Goal: Contribute content: Contribute content

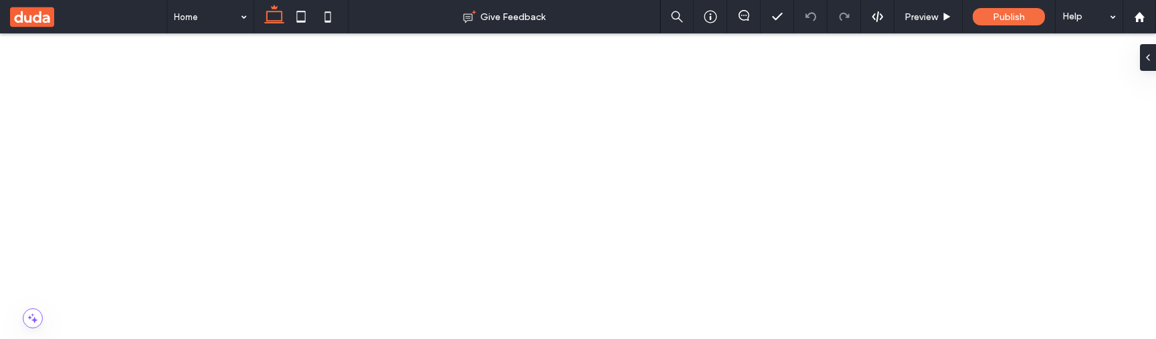
scroll to position [23, 0]
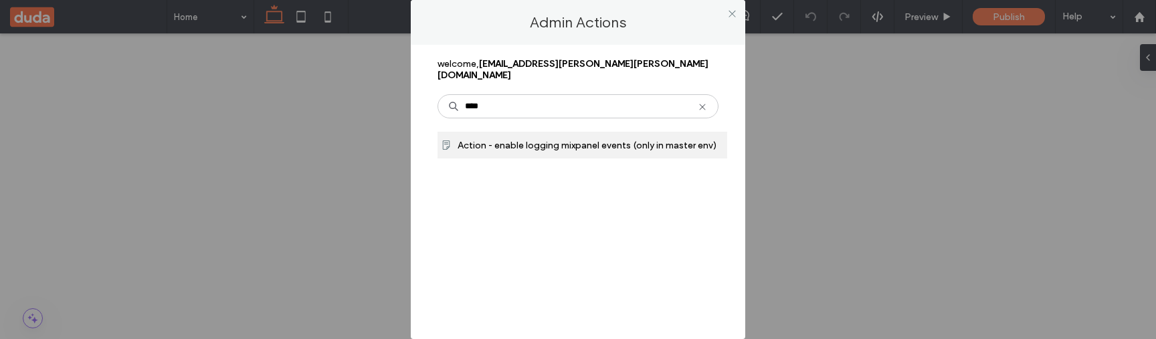
type input "****"
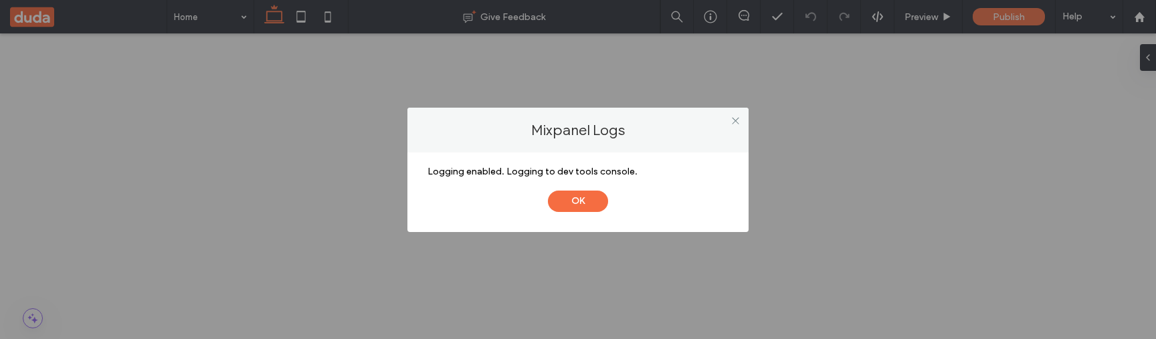
click at [548, 191] on button "OK" at bounding box center [578, 201] width 60 height 21
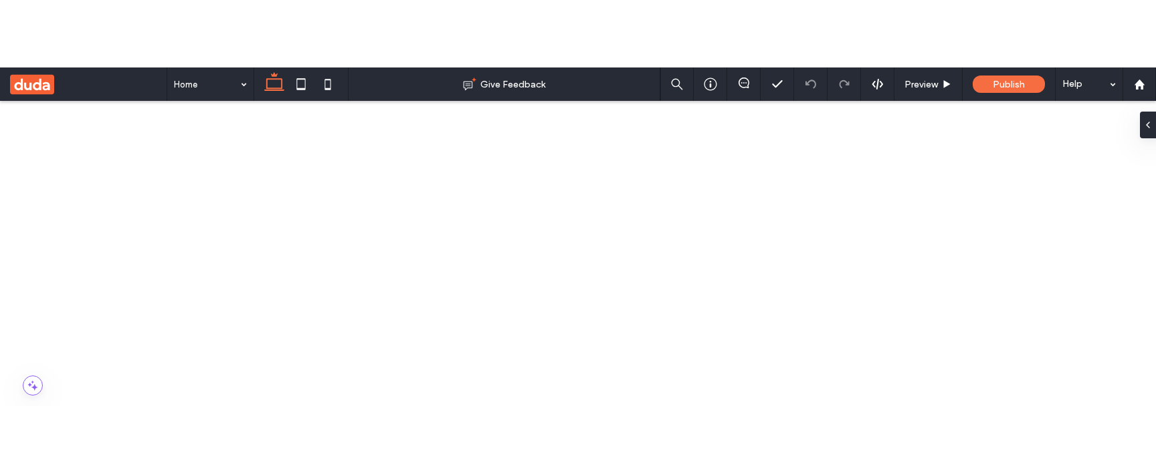
scroll to position [23, 0]
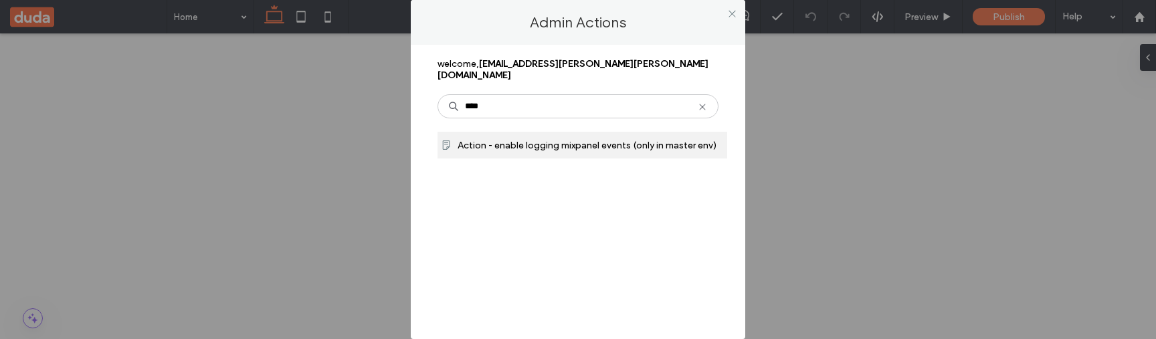
type input "****"
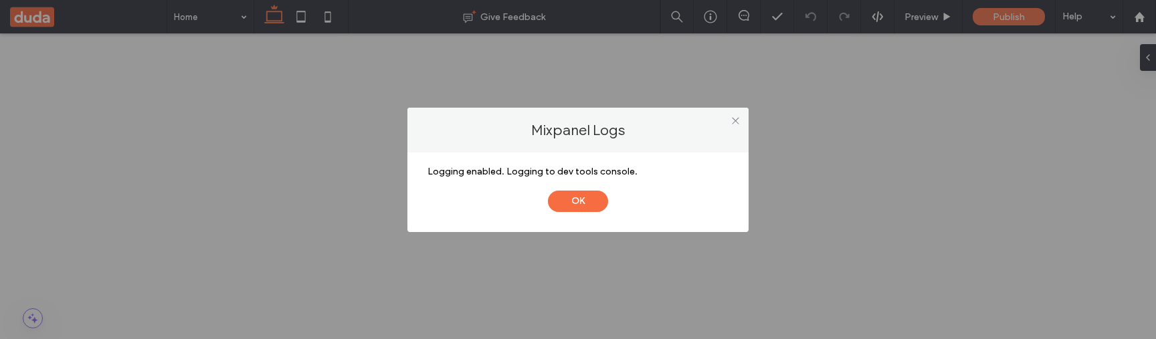
click at [548, 191] on button "OK" at bounding box center [578, 201] width 60 height 21
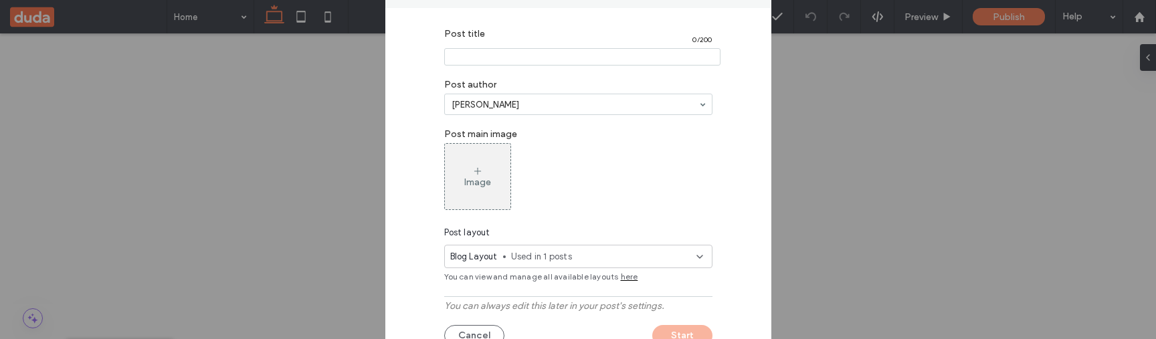
click at [603, 51] on input "Post title" at bounding box center [582, 56] width 276 height 17
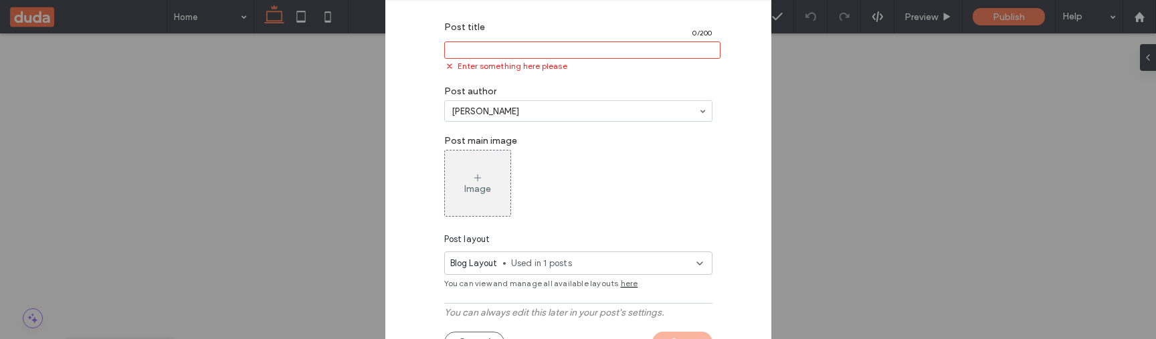
click at [625, 276] on span "here" at bounding box center [629, 282] width 17 height 13
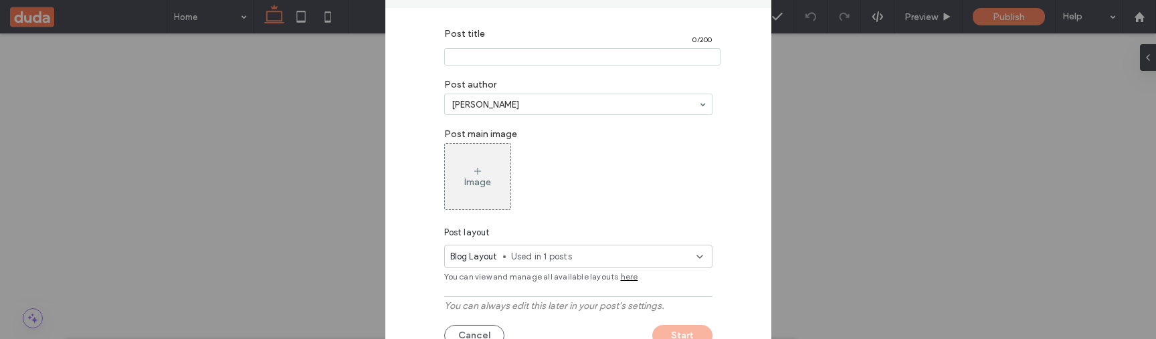
click at [564, 259] on span "Used in 1 posts" at bounding box center [603, 256] width 185 height 13
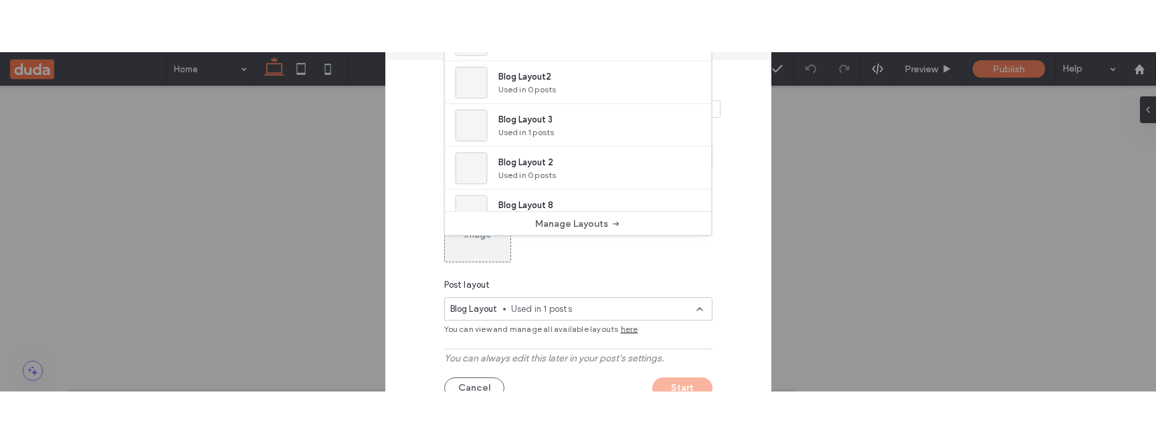
scroll to position [0, 0]
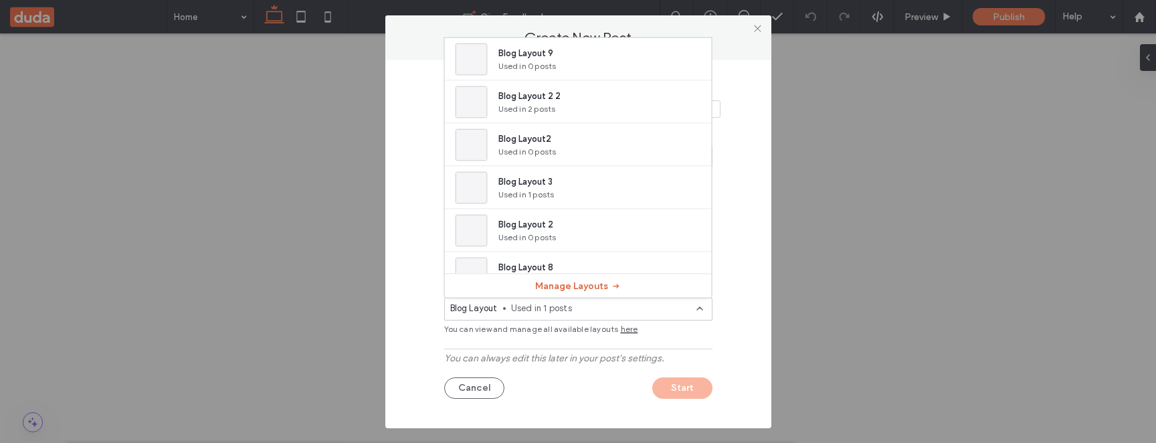
click at [575, 286] on button "Manage Layouts" at bounding box center [578, 285] width 86 height 21
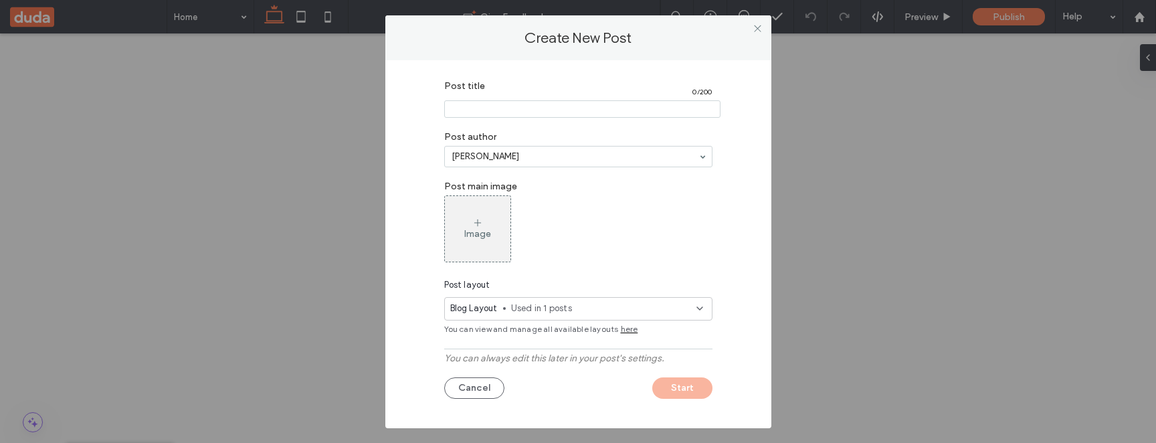
click at [510, 108] on input "Post title" at bounding box center [582, 108] width 276 height 17
click at [734, 224] on div "Post title 3 / 200 Post author Sahar Soffer Post main image Image Post layout B…" at bounding box center [578, 241] width 346 height 334
click at [520, 113] on input "Post title" at bounding box center [582, 108] width 276 height 17
type input "**********"
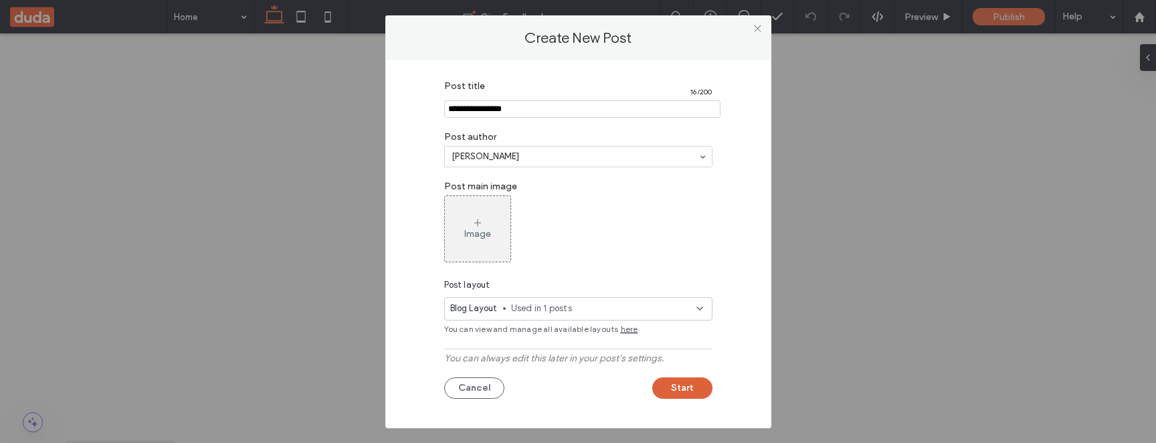
click at [669, 338] on button "Start" at bounding box center [682, 387] width 60 height 21
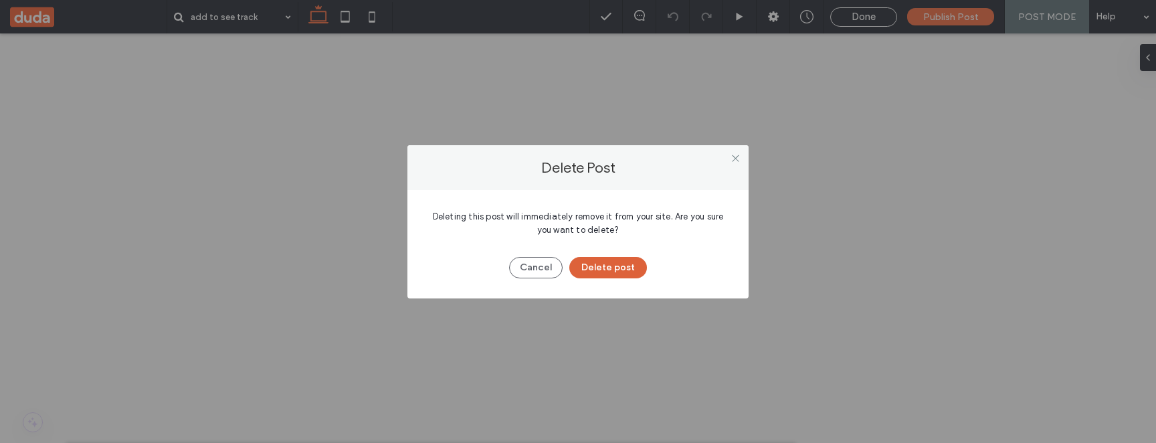
click at [627, 259] on button "Delete post" at bounding box center [608, 267] width 78 height 21
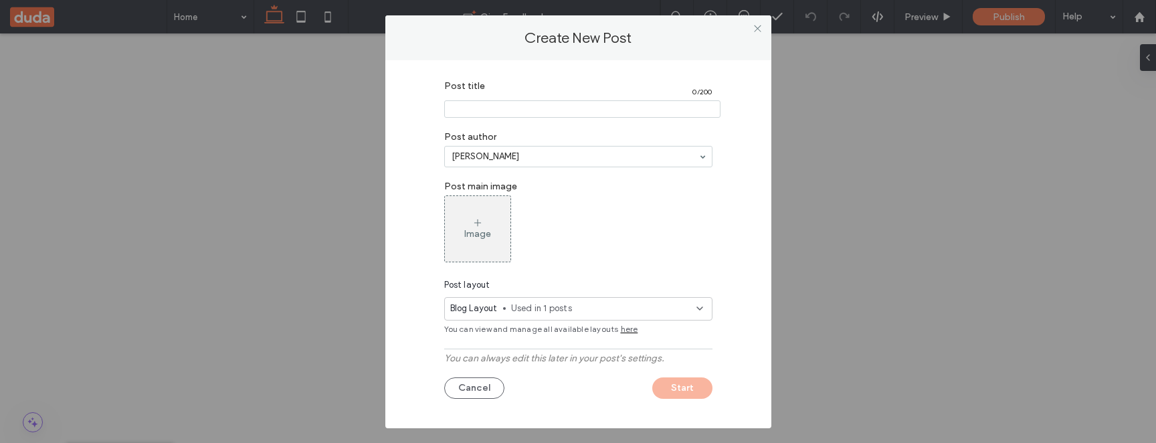
click at [522, 106] on input "Post title" at bounding box center [582, 108] width 276 height 17
type input "**********"
click at [652, 338] on button "Start" at bounding box center [682, 387] width 60 height 21
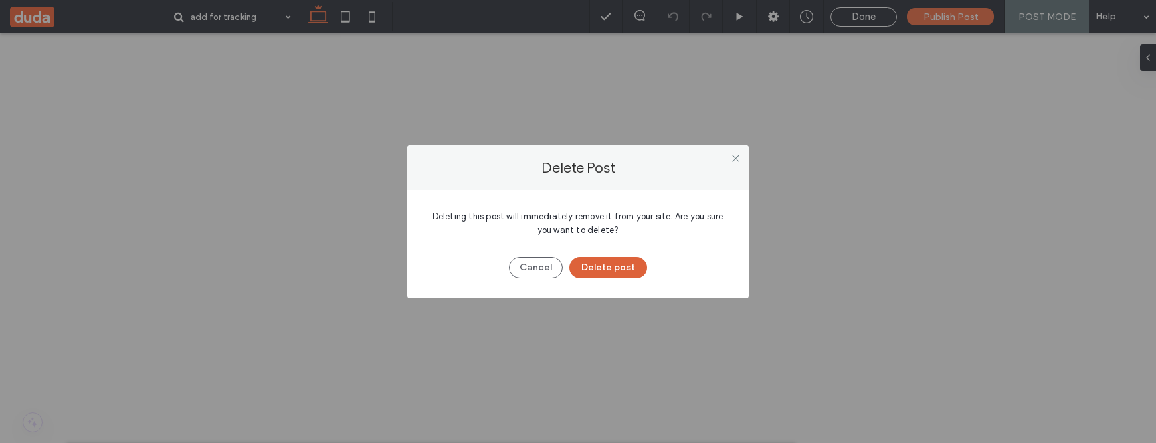
click at [620, 276] on button "Delete post" at bounding box center [608, 267] width 78 height 21
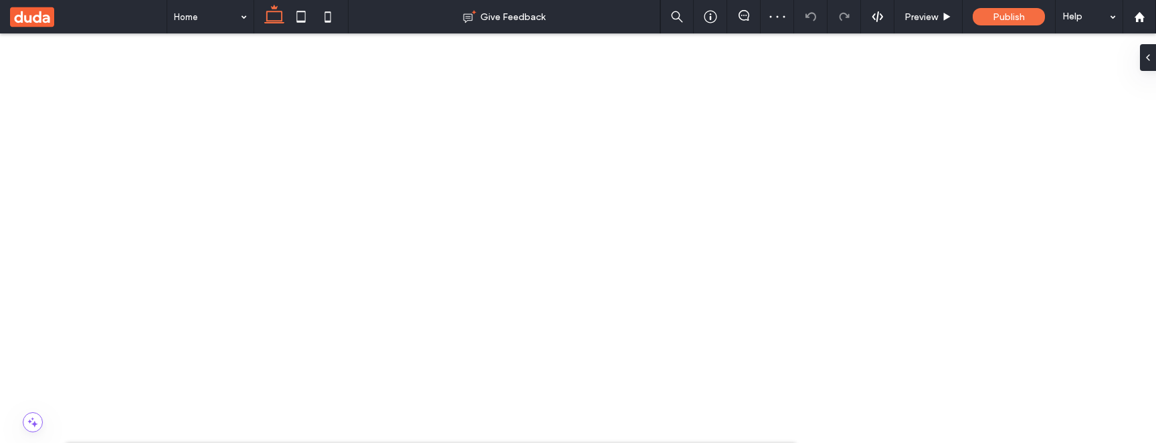
type input "**********"
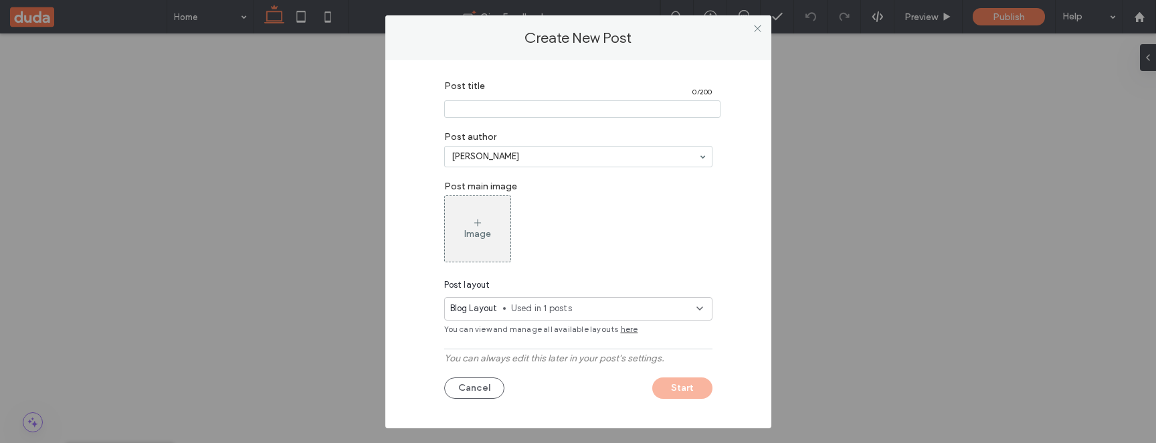
click at [631, 108] on input "Post title" at bounding box center [582, 108] width 276 height 17
type input "**********"
click button "Start" at bounding box center [682, 387] width 60 height 21
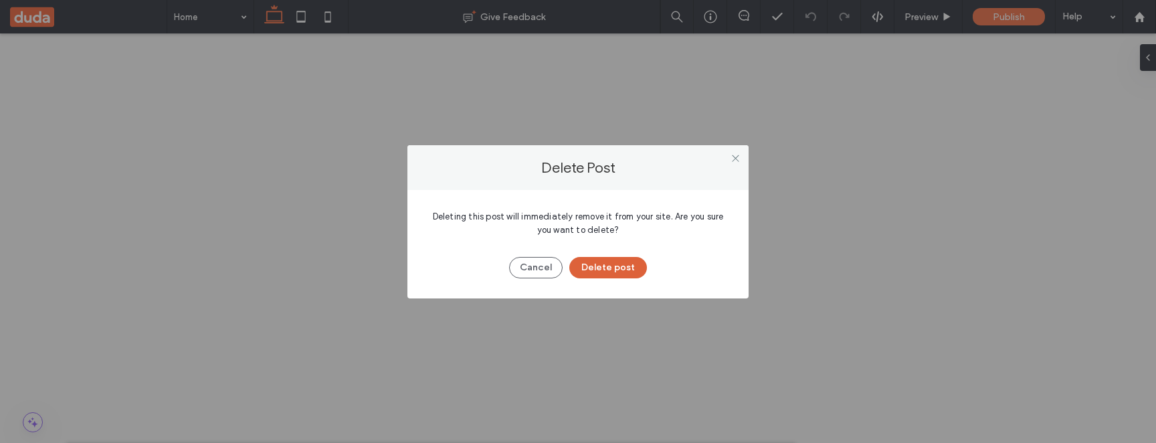
click at [606, 262] on button "Delete post" at bounding box center [608, 267] width 78 height 21
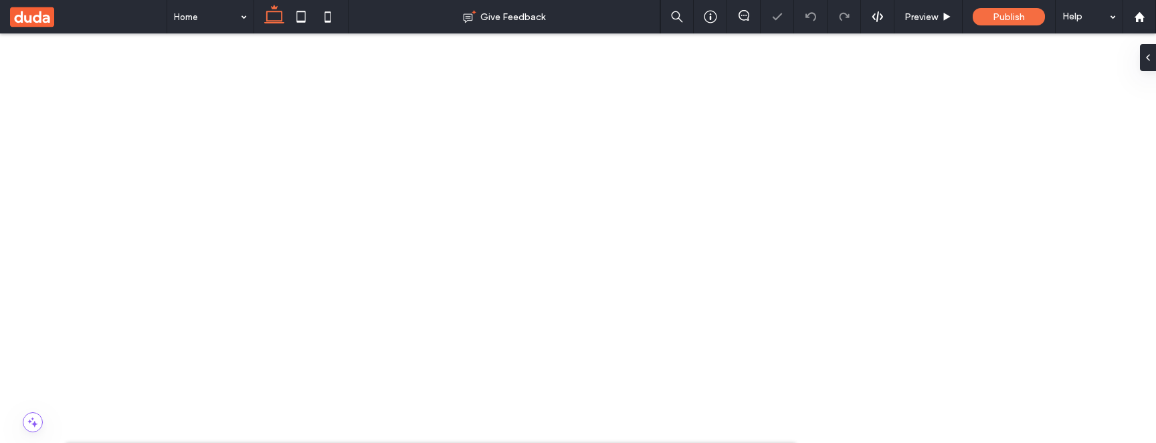
type input "**********"
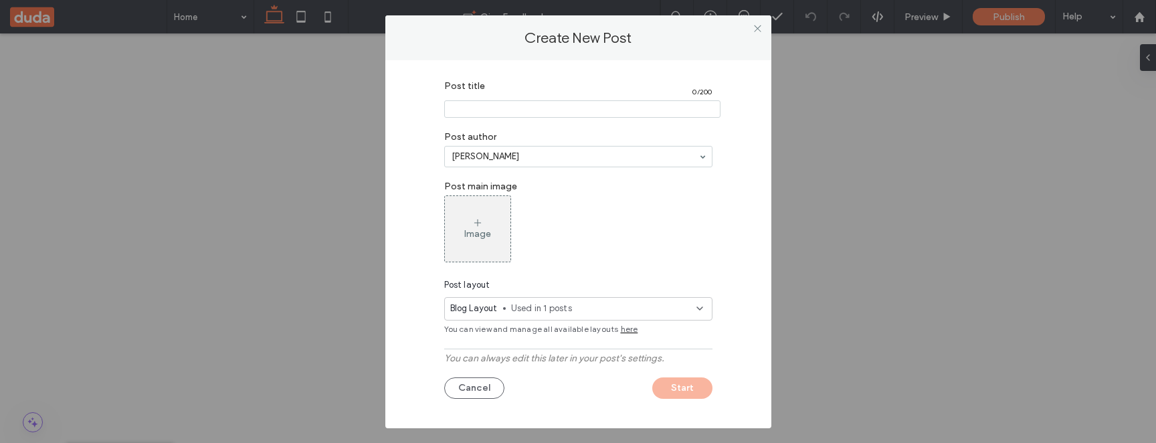
click at [593, 106] on input "Post title" at bounding box center [582, 108] width 276 height 17
type input "**********"
click at [483, 53] on div "Create New Post" at bounding box center [578, 37] width 386 height 45
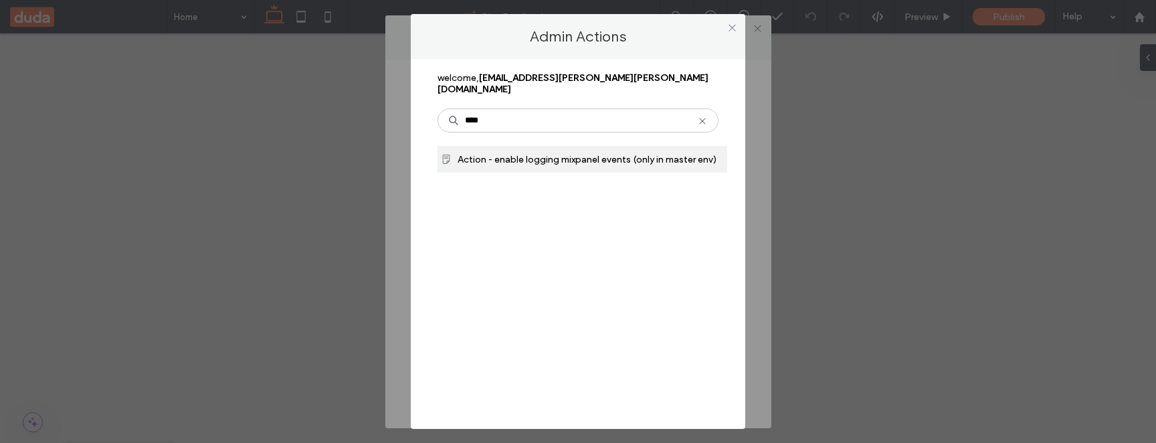
type input "****"
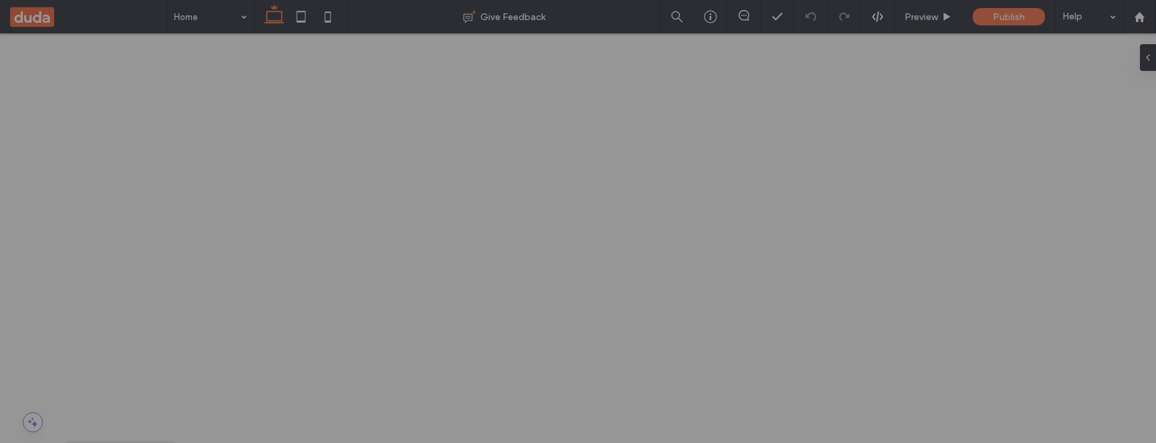
click at [112, 106] on div at bounding box center [578, 221] width 1156 height 443
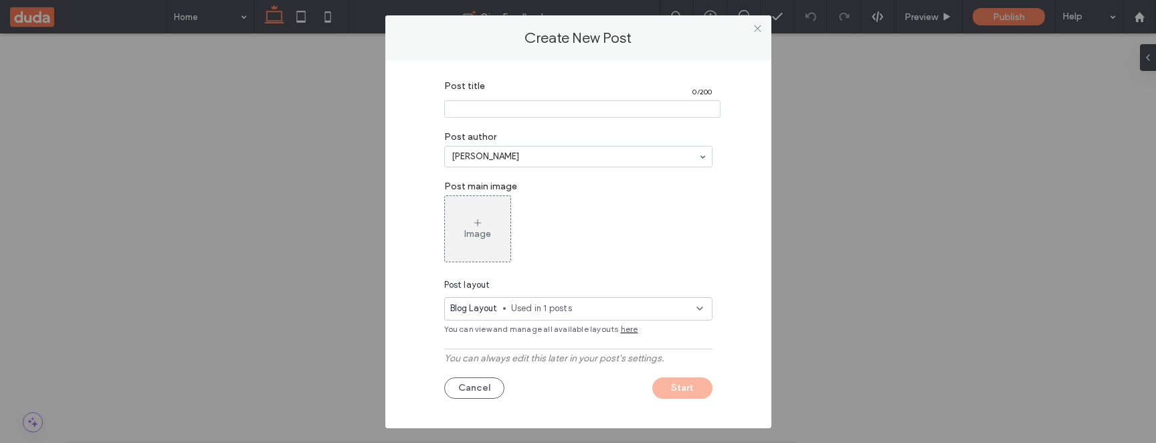
click at [595, 108] on input "Post title" at bounding box center [582, 108] width 276 height 17
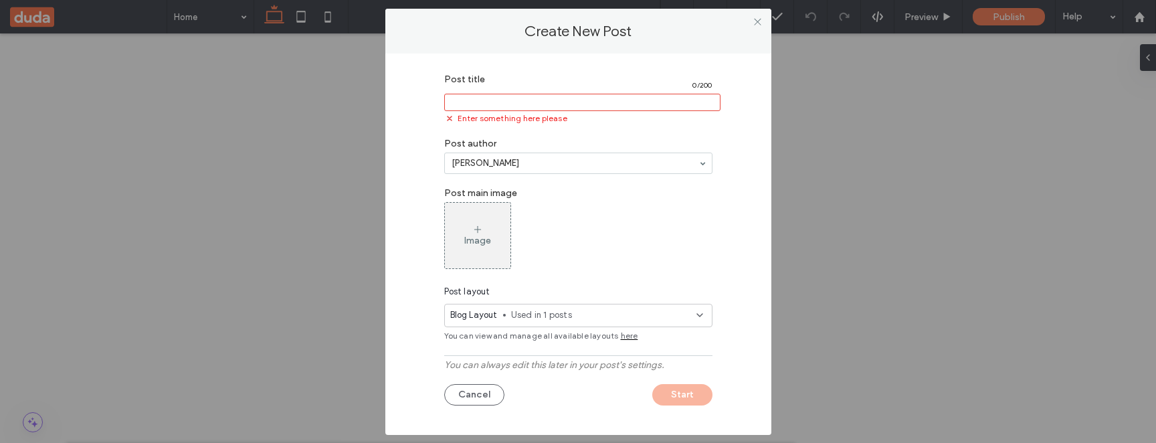
click at [621, 105] on input "Post title" at bounding box center [582, 102] width 276 height 17
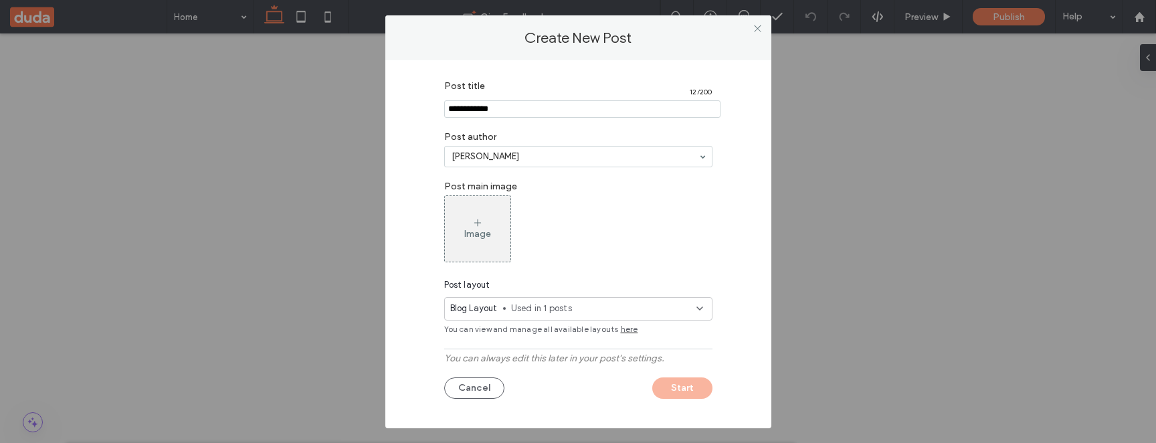
type input "**********"
click at [575, 306] on span "Used in 1 posts" at bounding box center [603, 308] width 185 height 13
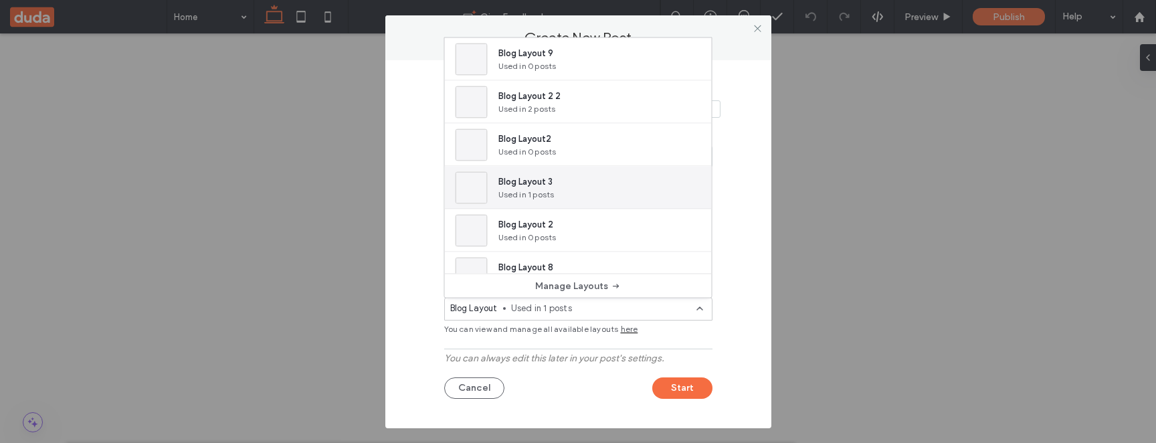
click at [586, 173] on div "Blog Layout 3 Used in 1 posts" at bounding box center [578, 188] width 267 height 43
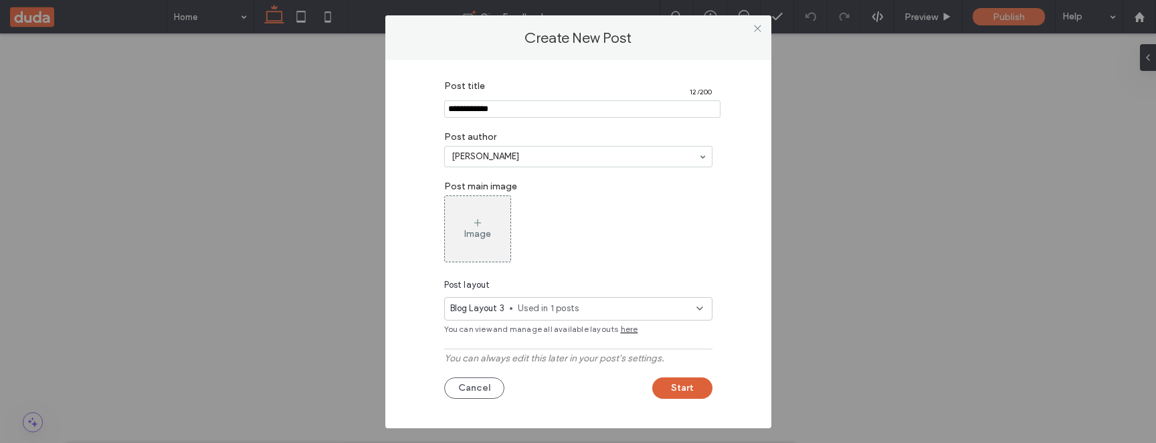
click at [673, 393] on button "Start" at bounding box center [682, 387] width 60 height 21
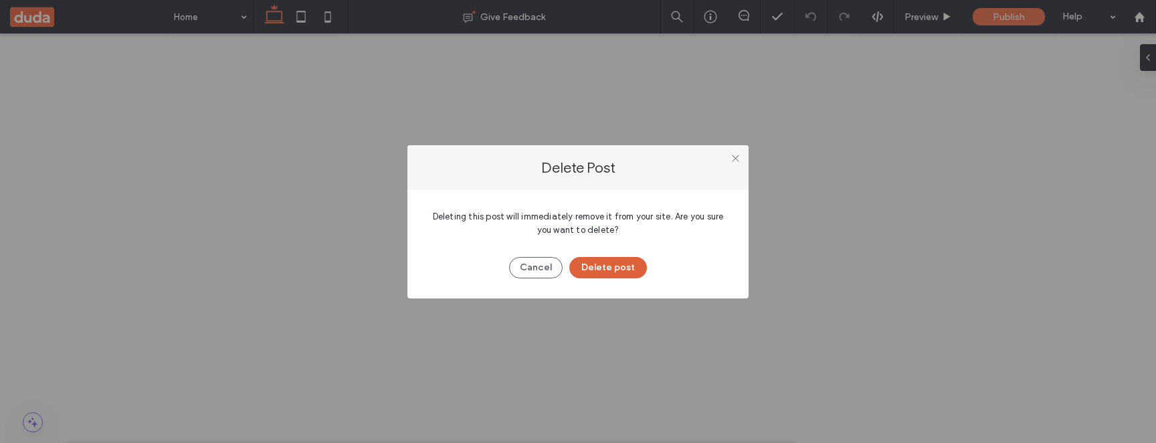
click at [608, 268] on button "Delete post" at bounding box center [608, 267] width 78 height 21
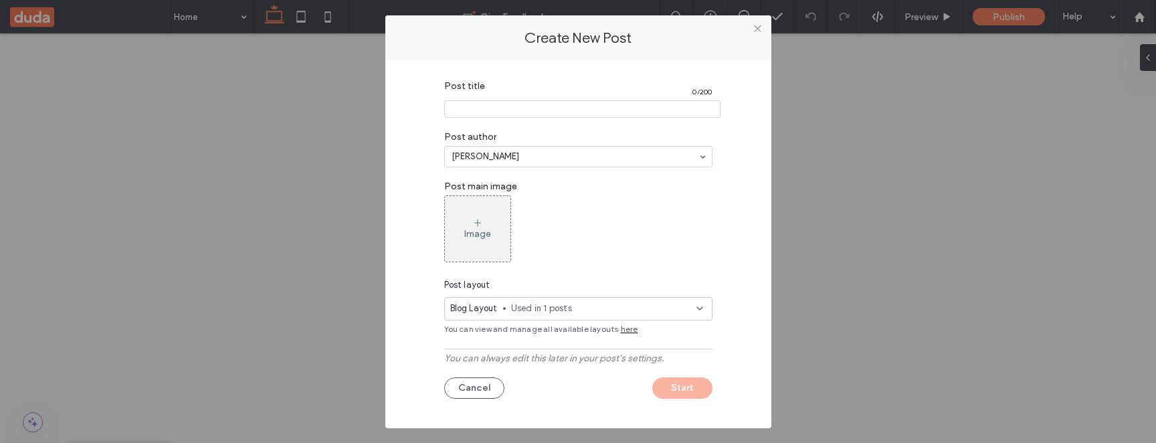
click at [616, 112] on input "Post title" at bounding box center [582, 108] width 276 height 17
type input "**********"
click at [607, 312] on span "Used in 1 posts" at bounding box center [603, 308] width 185 height 13
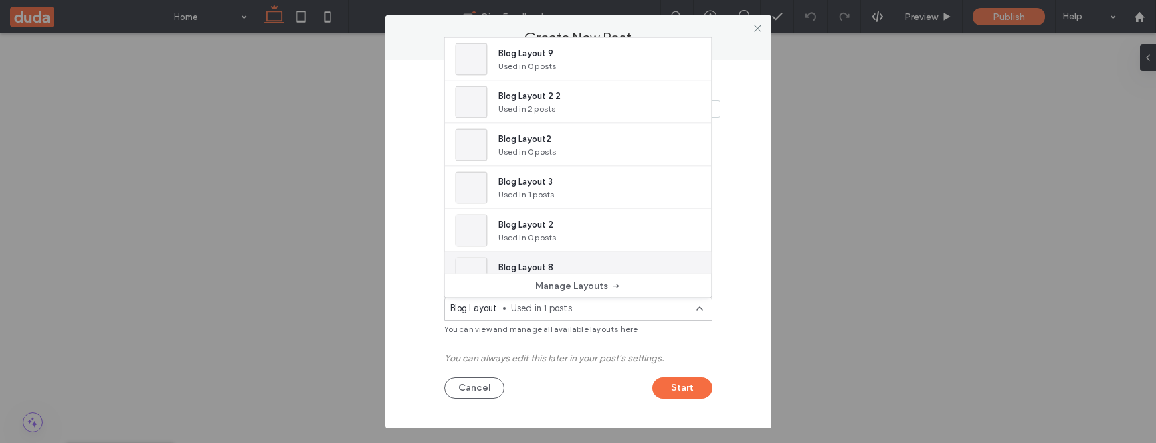
click at [600, 260] on div "Blog Layout 8 Used in 0 posts" at bounding box center [578, 273] width 267 height 43
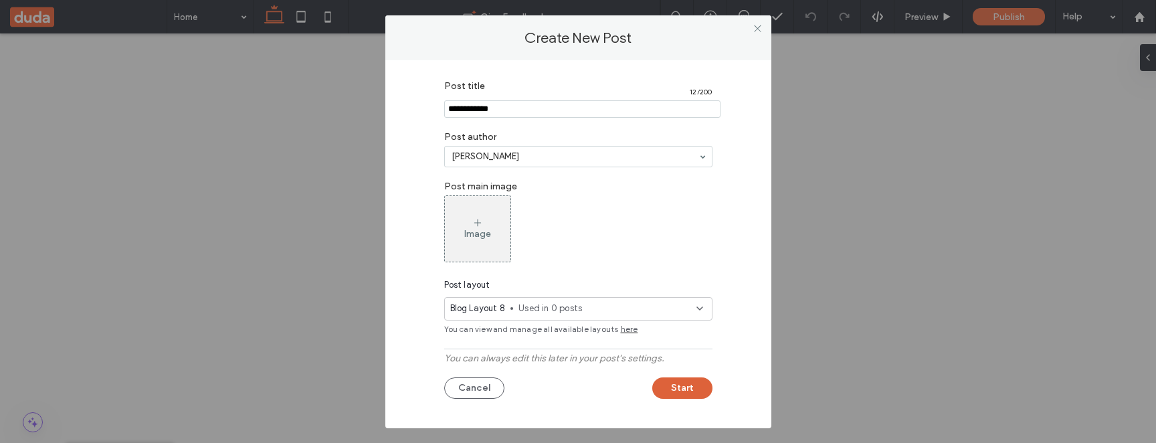
click at [666, 389] on button "Start" at bounding box center [682, 387] width 60 height 21
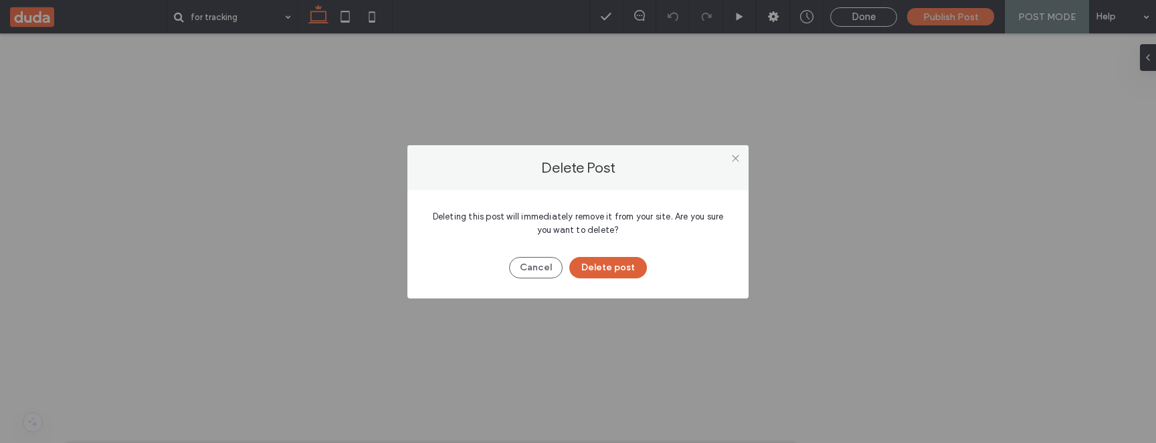
click at [608, 271] on button "Delete post" at bounding box center [608, 267] width 78 height 21
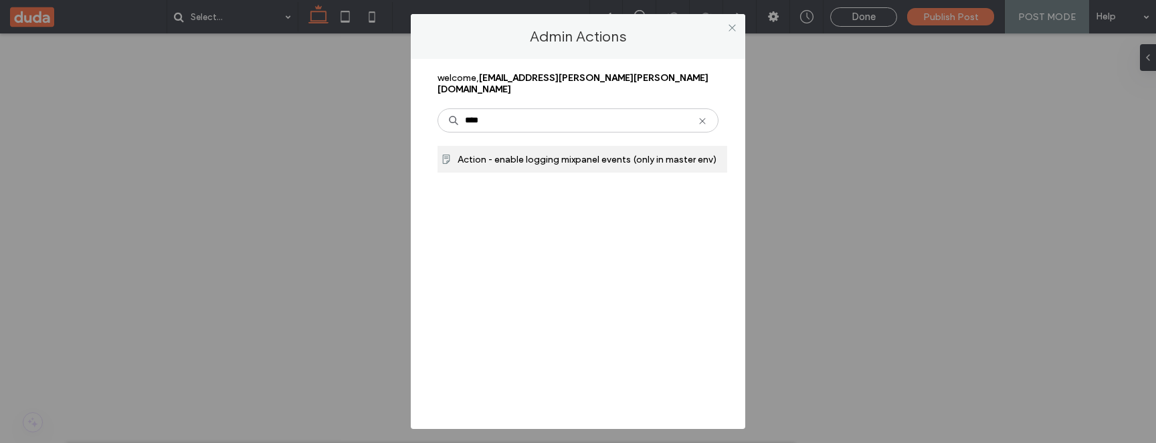
type input "****"
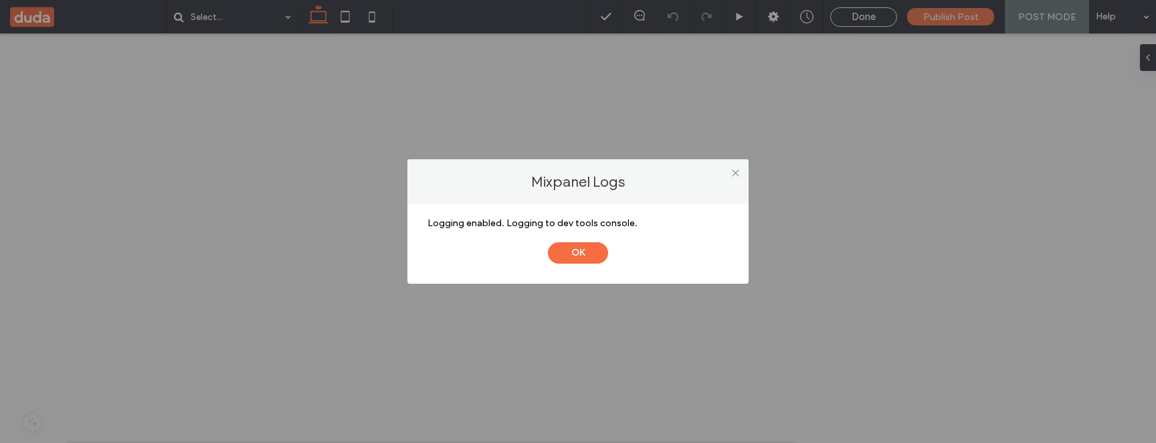
click at [548, 242] on button "OK" at bounding box center [578, 252] width 60 height 21
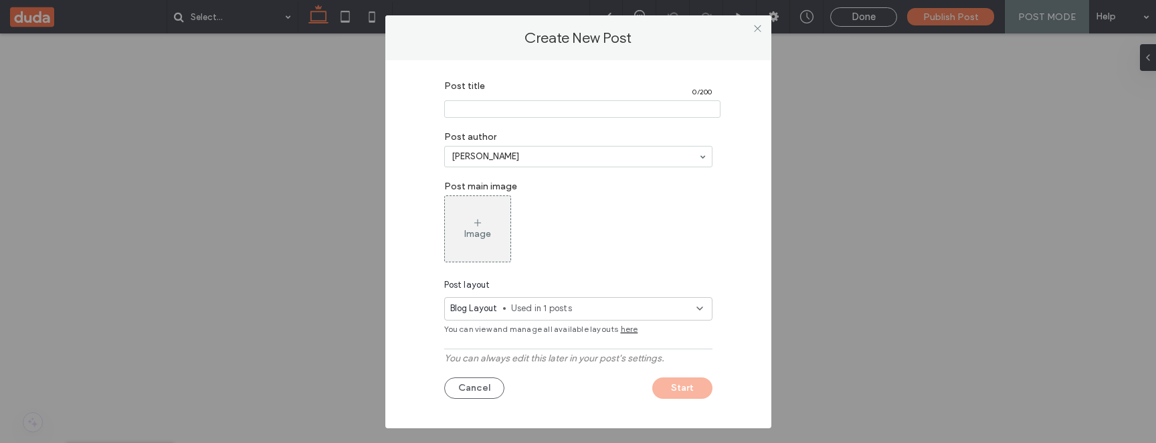
click at [600, 113] on input "Post title" at bounding box center [582, 108] width 276 height 17
type input "**********"
click at [634, 308] on span "Used in 1 posts" at bounding box center [603, 308] width 185 height 13
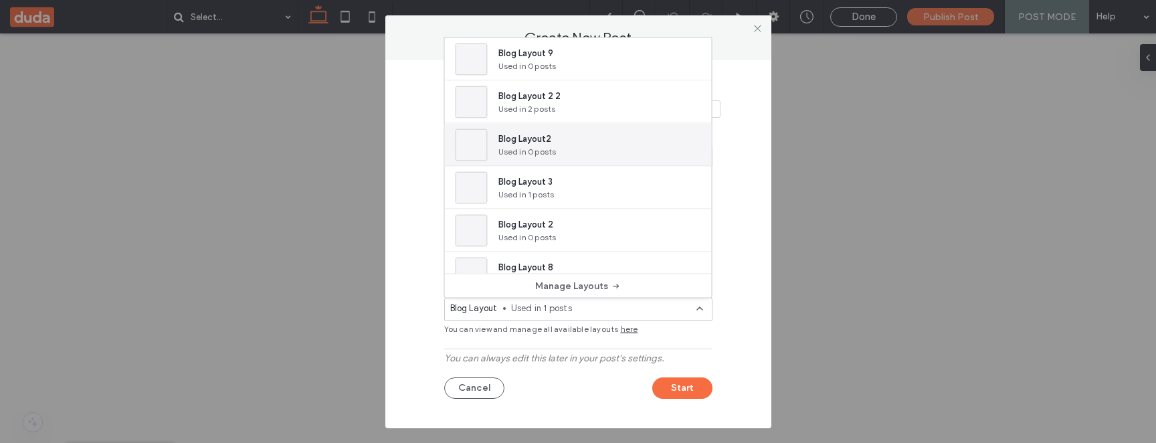
click at [653, 158] on div "Blog Layout2 Used in 0 posts" at bounding box center [578, 145] width 267 height 43
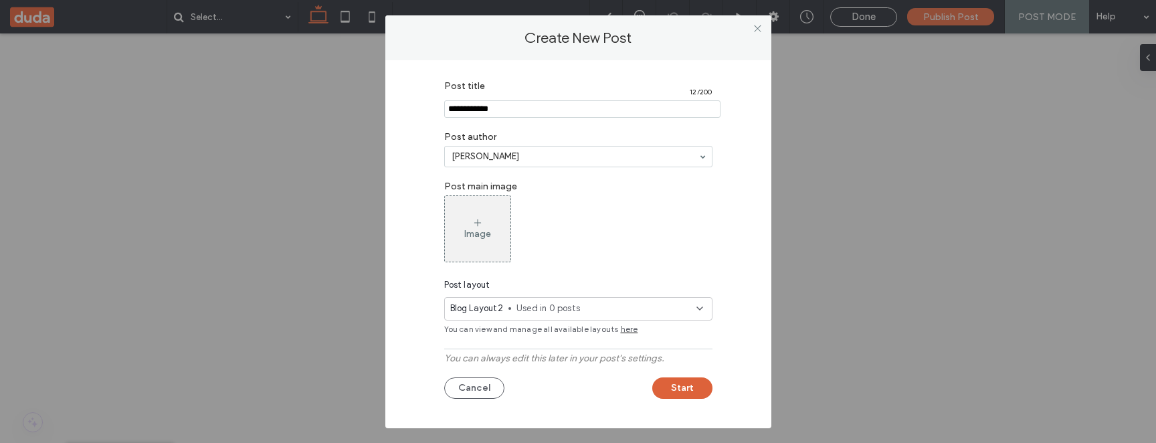
click at [679, 395] on button "Start" at bounding box center [682, 387] width 60 height 21
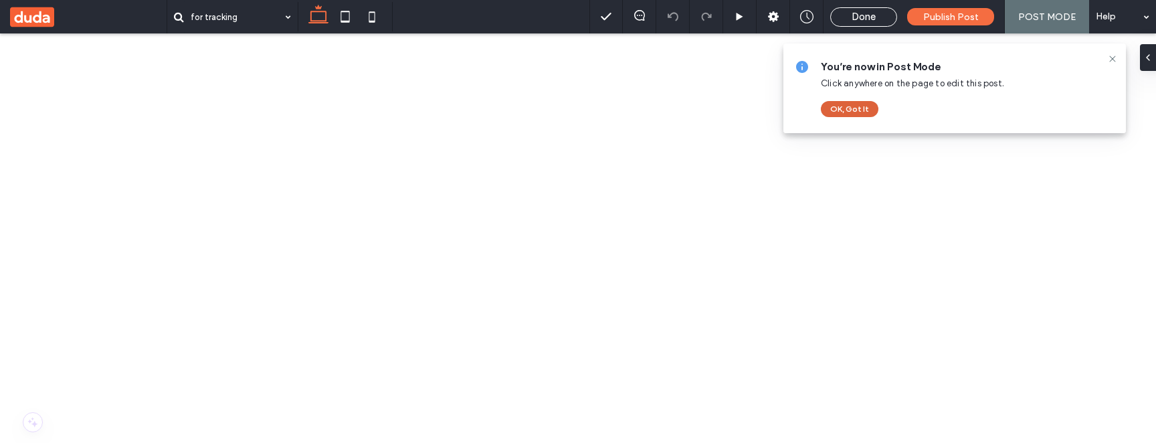
click at [833, 106] on button "OK, Got It" at bounding box center [850, 109] width 58 height 16
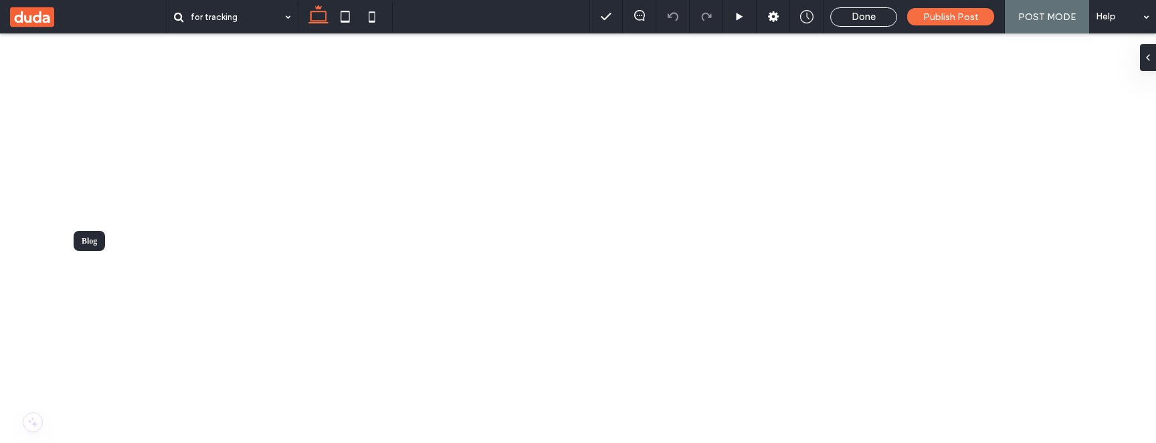
click at [886, 6] on div "Done Publish Post POST MODE Help" at bounding box center [872, 16] width 566 height 33
click at [881, 15] on div "Done" at bounding box center [864, 17] width 66 height 12
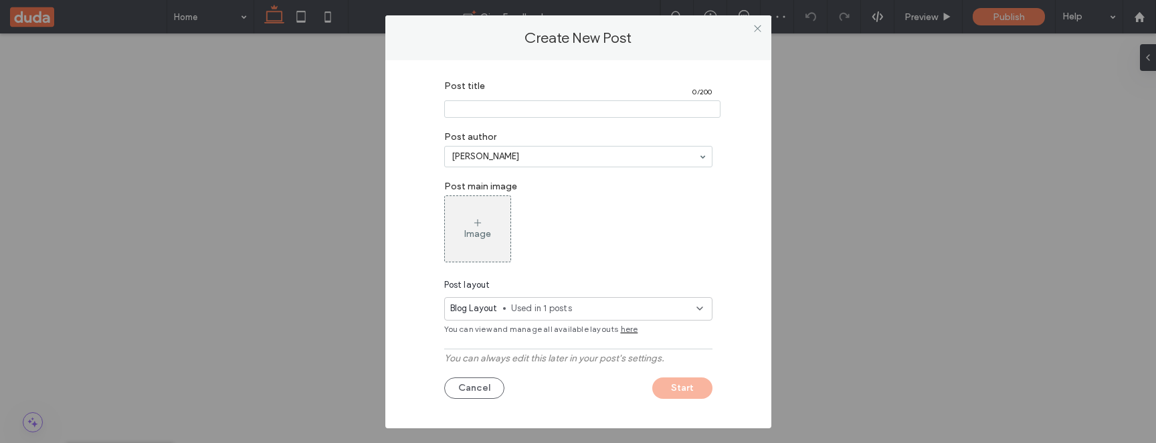
click at [573, 113] on input "Post title" at bounding box center [582, 108] width 276 height 17
type input "******"
click at [648, 269] on div "Post title 6 / 200 Post author Sahar Soffer Post main image Image Post layout B…" at bounding box center [578, 241] width 346 height 334
click at [669, 386] on button "Start" at bounding box center [682, 387] width 60 height 21
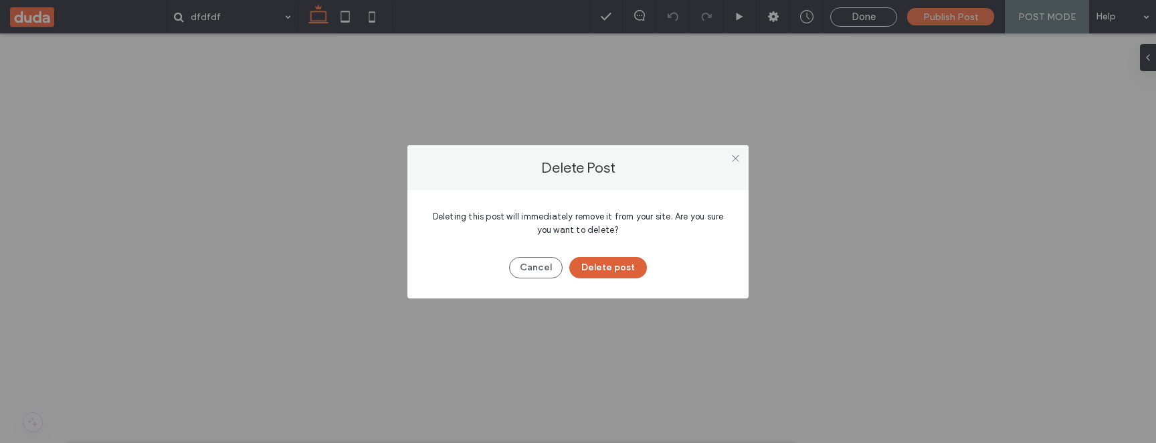
click at [613, 264] on button "Delete post" at bounding box center [608, 267] width 78 height 21
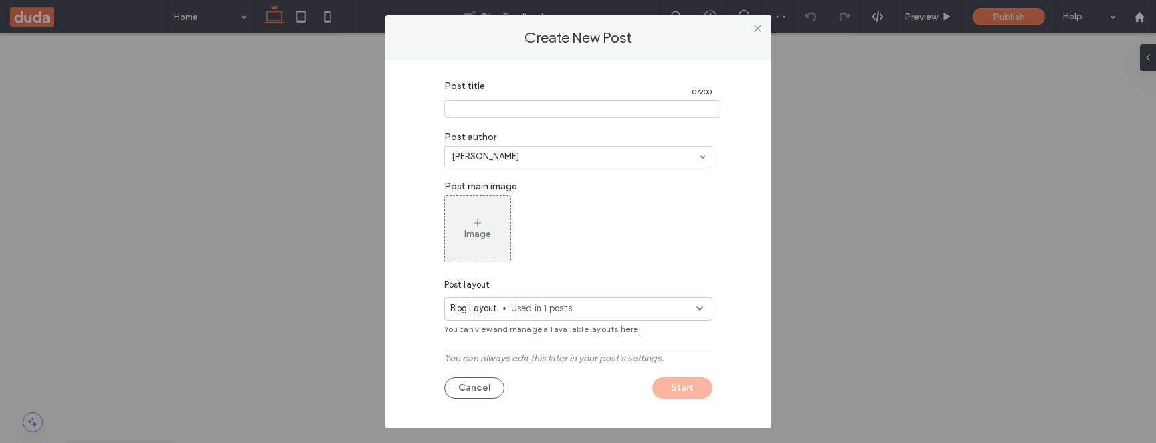
click at [523, 113] on input "Post title" at bounding box center [582, 108] width 276 height 17
type input "**********"
click at [661, 216] on div "Image" at bounding box center [578, 228] width 268 height 67
click at [680, 388] on button "Start" at bounding box center [682, 387] width 60 height 21
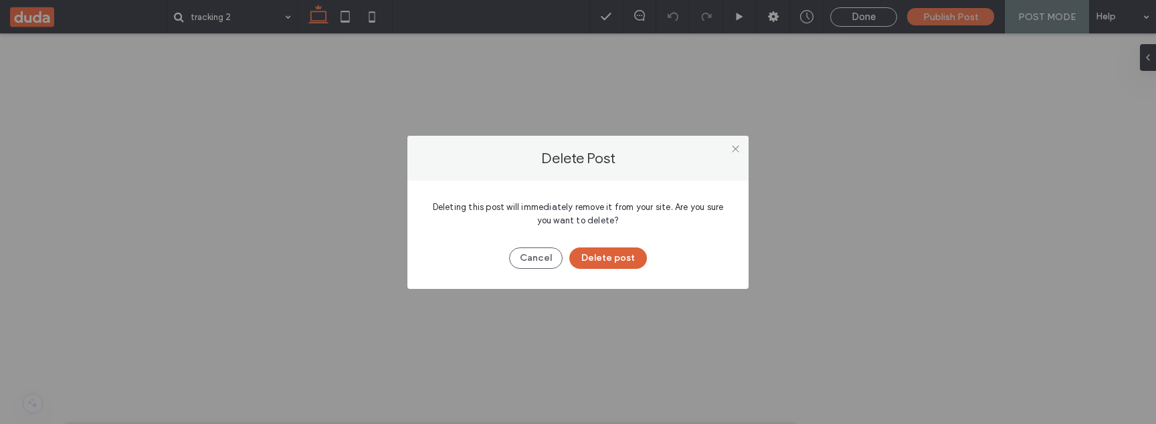
click at [607, 254] on button "Delete post" at bounding box center [608, 257] width 78 height 21
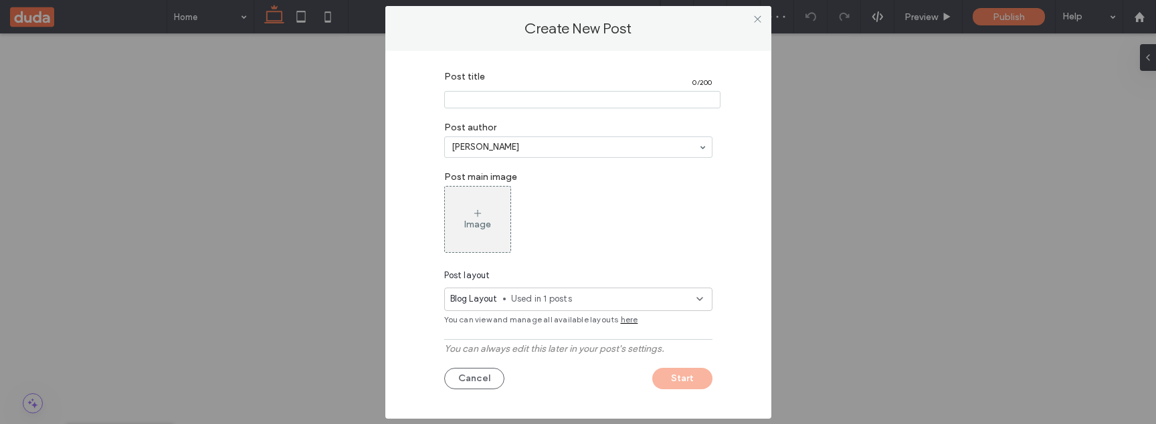
click at [518, 102] on input "Post title" at bounding box center [582, 99] width 276 height 17
type input "**********"
click at [573, 293] on span "Used in 1 posts" at bounding box center [603, 298] width 185 height 13
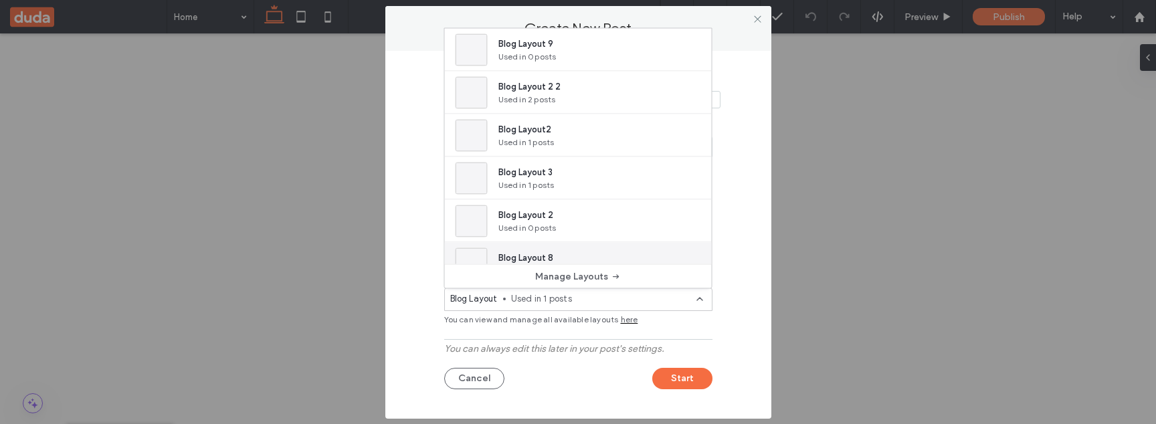
click at [570, 262] on div "Blog Layout 8 Used in 0 posts" at bounding box center [578, 264] width 267 height 43
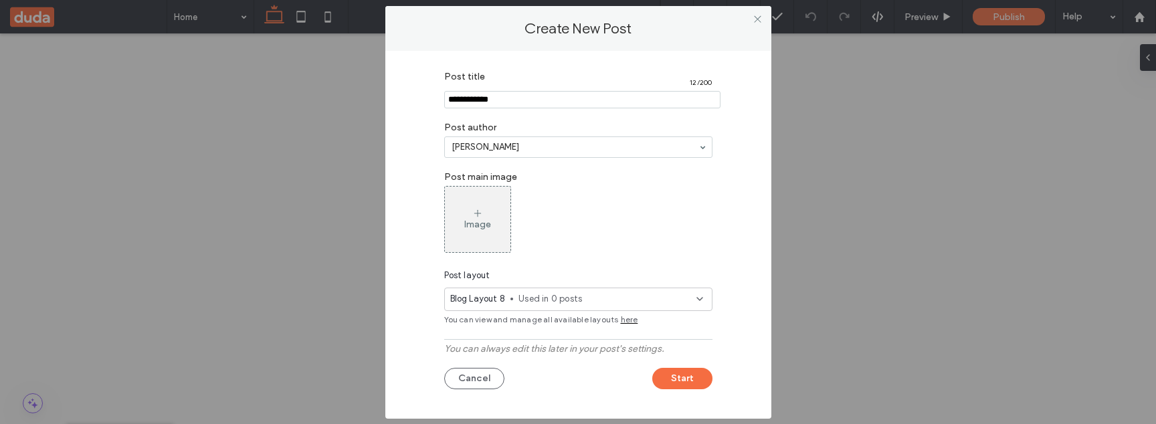
click at [395, 290] on div "Post title 12 / 200 Post author Sahar Soffer Post main image Image Post layout …" at bounding box center [578, 235] width 386 height 368
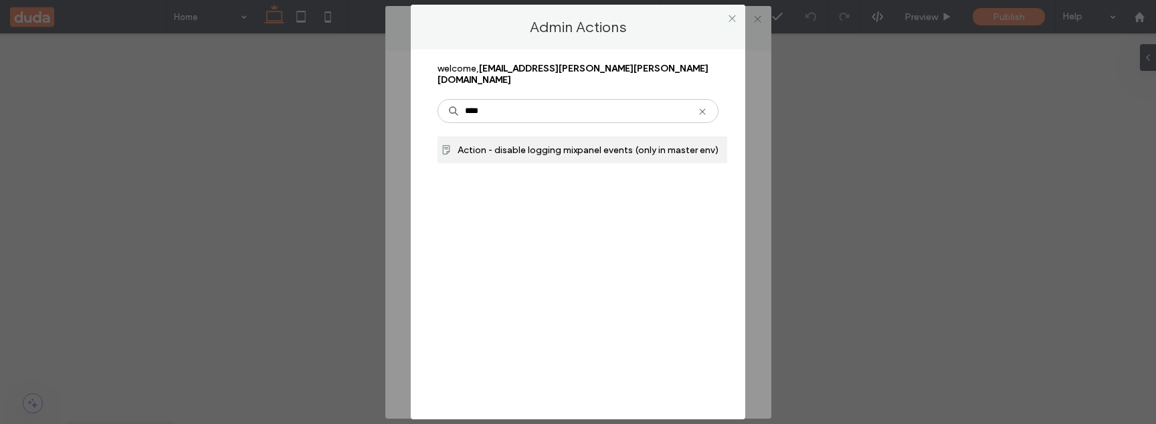
type input "****"
click at [506, 144] on span "Action - disable logging mixpanel events (only in master env)" at bounding box center [587, 149] width 261 height 11
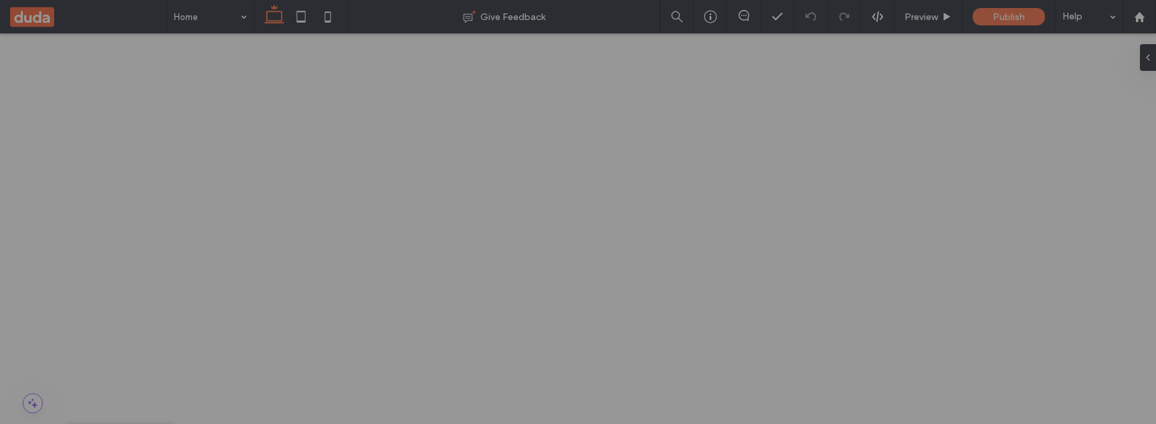
click at [165, 298] on div at bounding box center [578, 212] width 1156 height 424
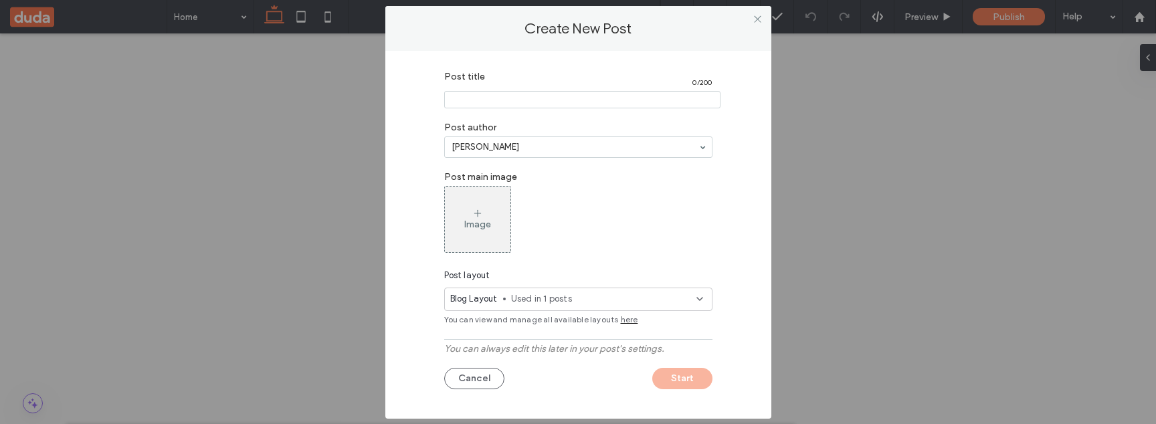
click at [485, 91] on input "Post title" at bounding box center [582, 99] width 276 height 17
type input "*"
type input "**********"
click at [738, 183] on div "Post title 14 / 200 Post author bloger Fake-User Post main image Image Post lay…" at bounding box center [578, 231] width 346 height 334
click at [693, 379] on button "Start" at bounding box center [682, 378] width 60 height 21
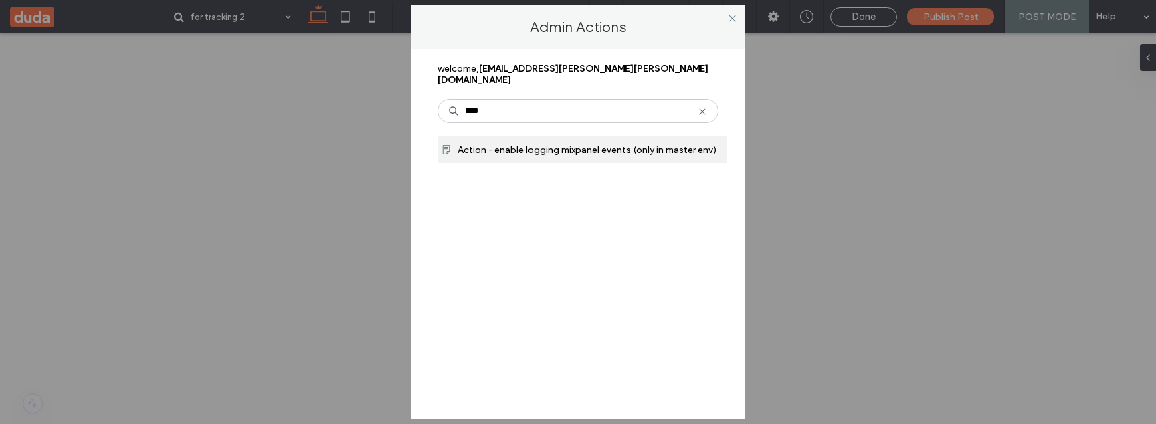
type input "****"
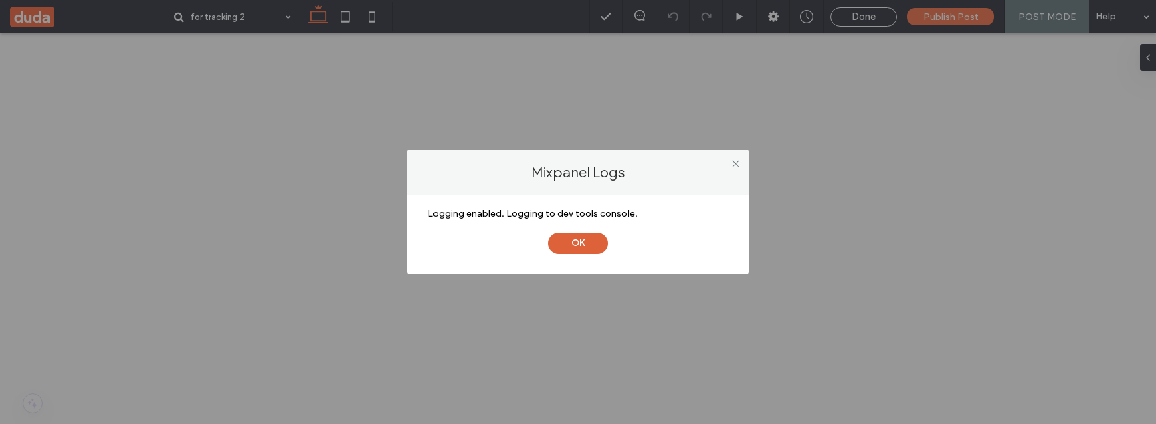
click at [577, 247] on button "OK" at bounding box center [578, 243] width 60 height 21
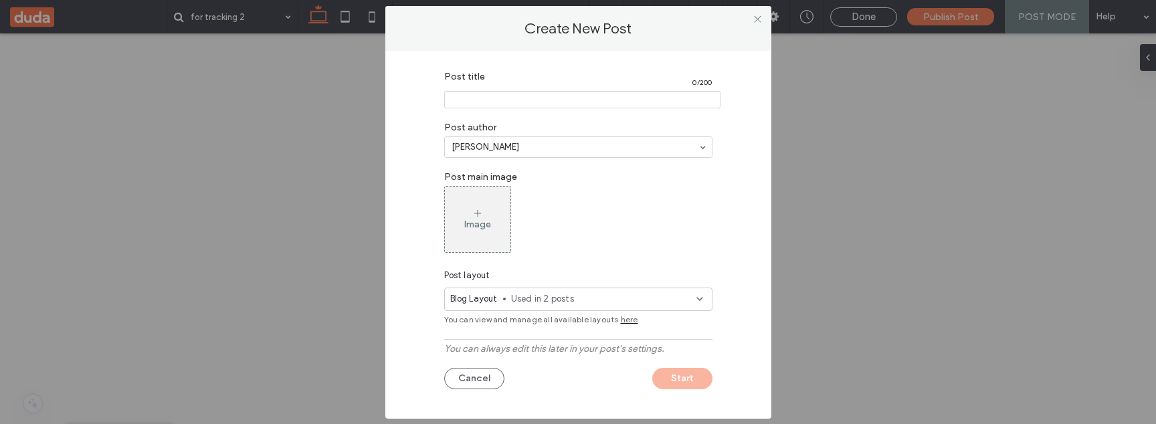
click at [613, 98] on input "Post title" at bounding box center [582, 99] width 276 height 17
type input "**********"
click at [704, 253] on div "Image" at bounding box center [578, 219] width 268 height 67
click at [689, 379] on button "Start" at bounding box center [682, 378] width 60 height 21
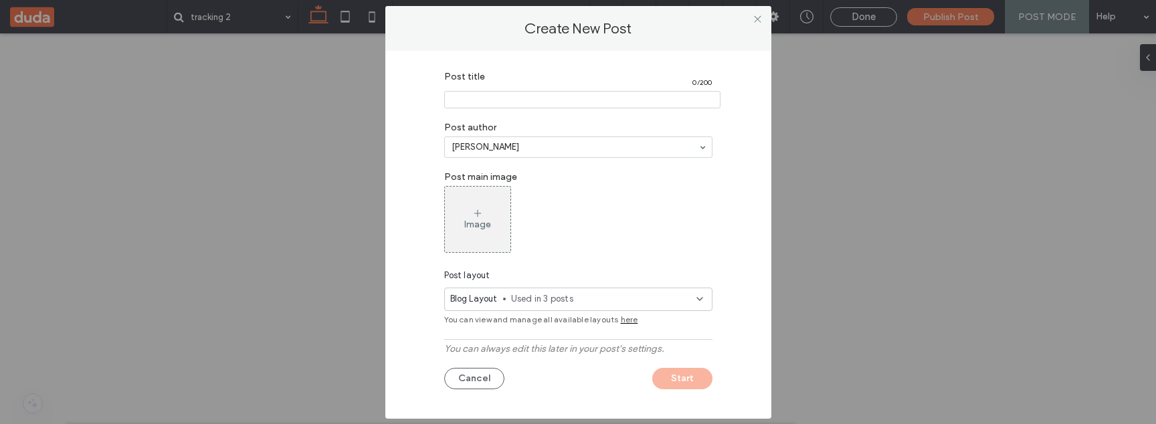
click at [579, 96] on input "Post title" at bounding box center [582, 99] width 276 height 17
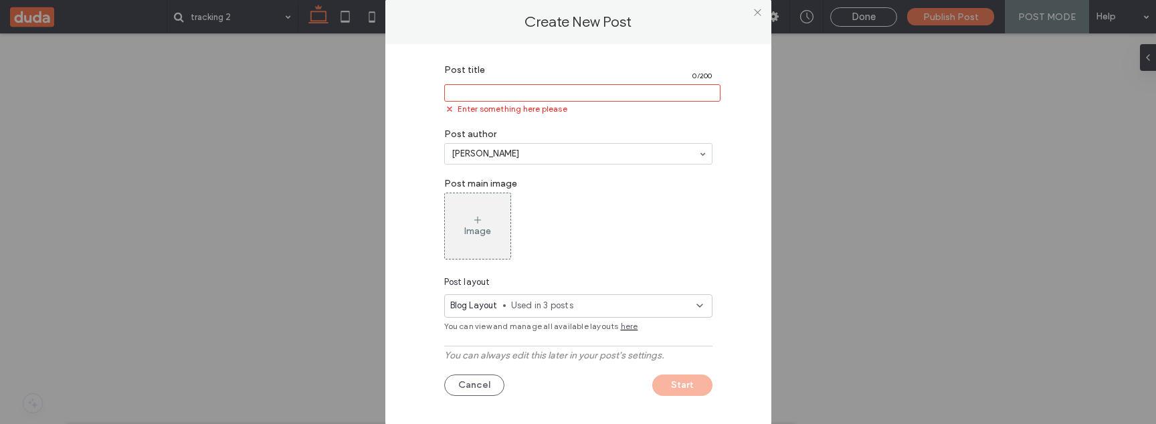
click at [638, 94] on input "Post title" at bounding box center [582, 92] width 276 height 17
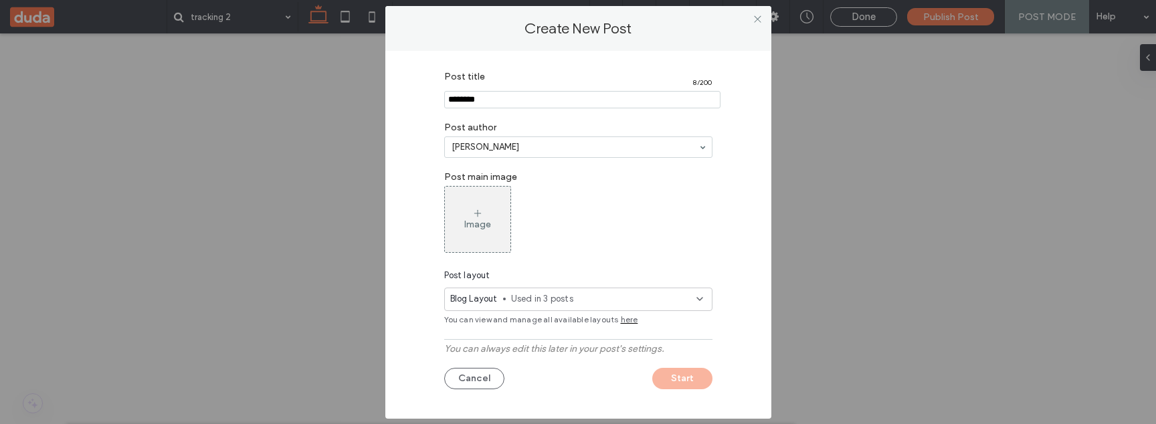
type input "********"
click at [669, 183] on label "Post main image" at bounding box center [578, 175] width 268 height 21
click at [629, 298] on span "Used in 3 posts" at bounding box center [603, 298] width 185 height 13
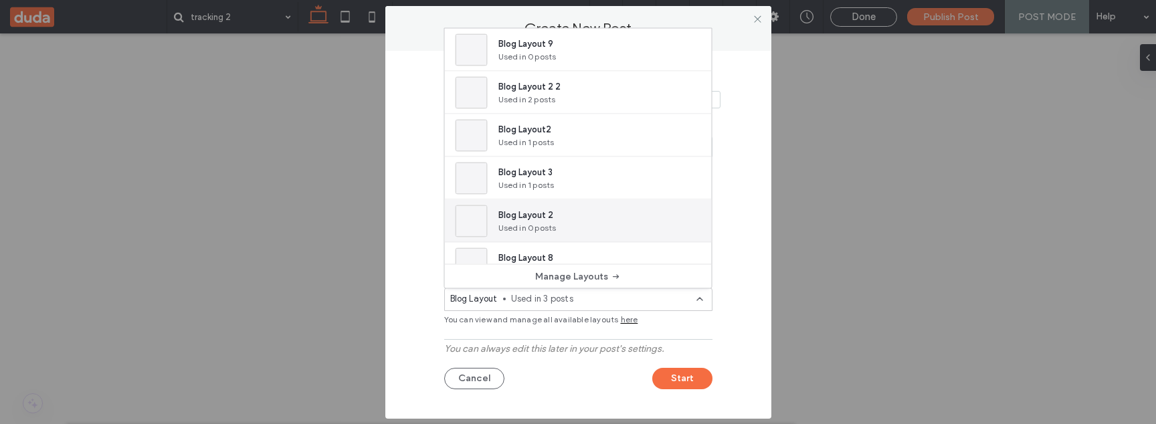
click at [595, 206] on div "Blog Layout 2 Used in 0 posts" at bounding box center [578, 221] width 267 height 43
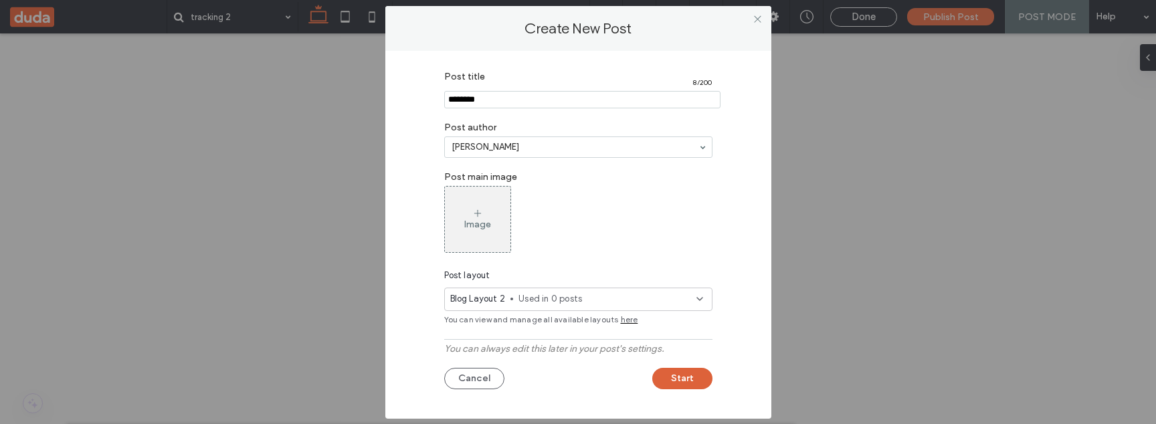
click at [684, 382] on button "Start" at bounding box center [682, 378] width 60 height 21
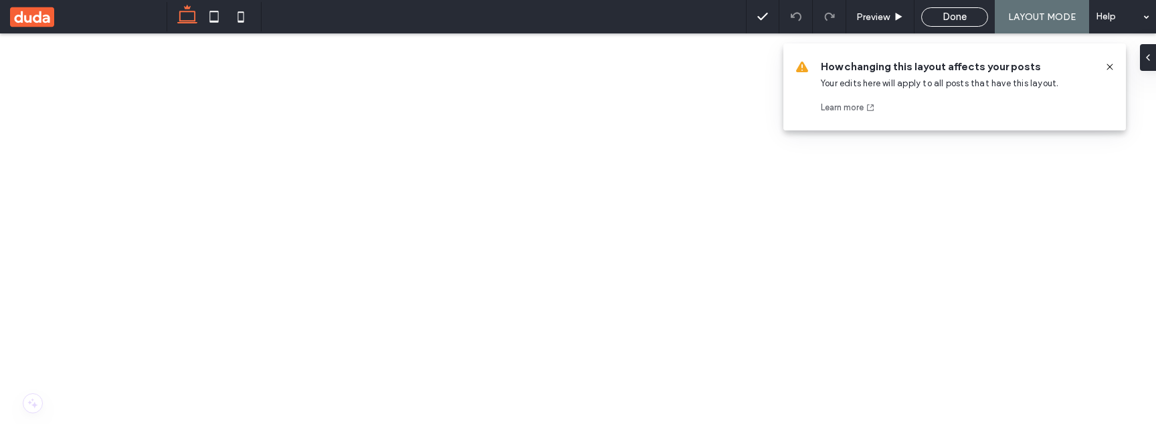
click at [967, 69] on span "How changing this layout affects your posts" at bounding box center [957, 67] width 273 height 15
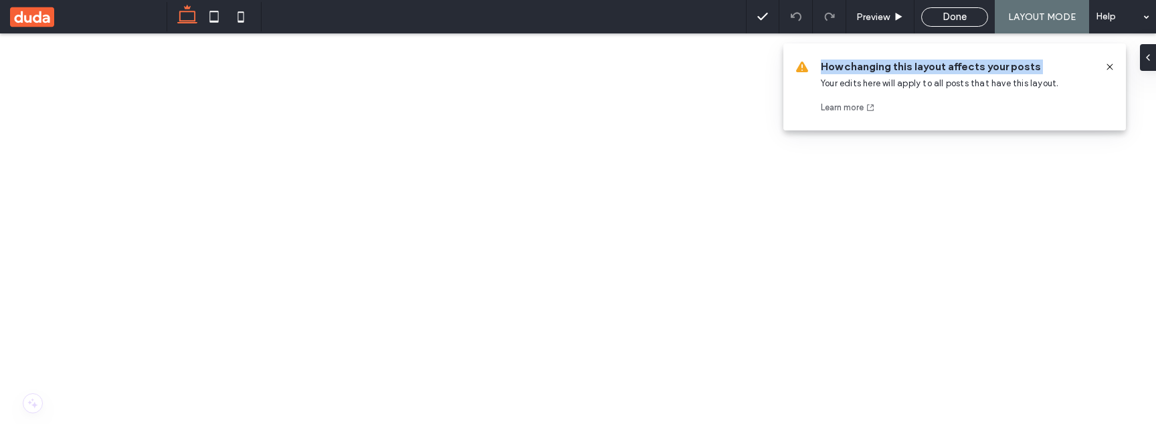
click at [967, 69] on span "How changing this layout affects your posts" at bounding box center [957, 67] width 273 height 15
copy span "How changing this layout affects your posts"
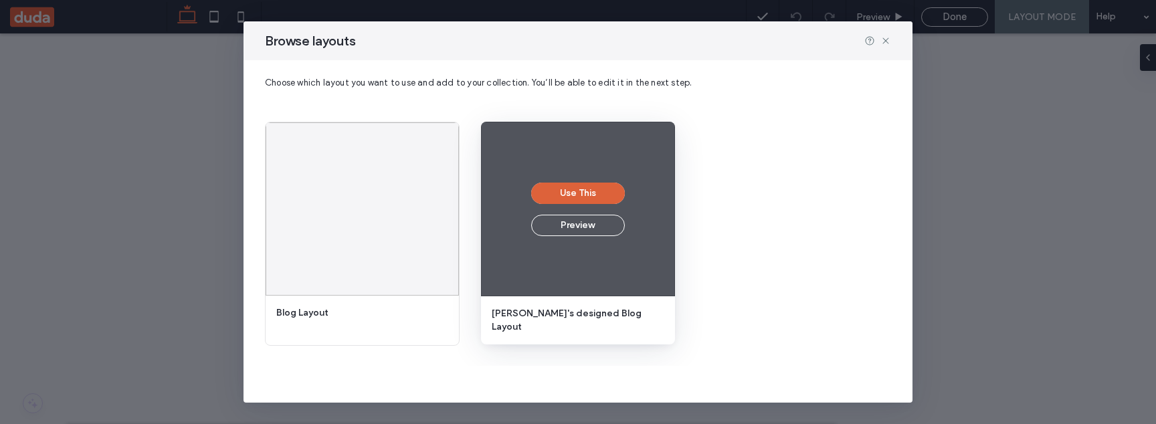
click at [578, 192] on button "Use This" at bounding box center [578, 193] width 94 height 21
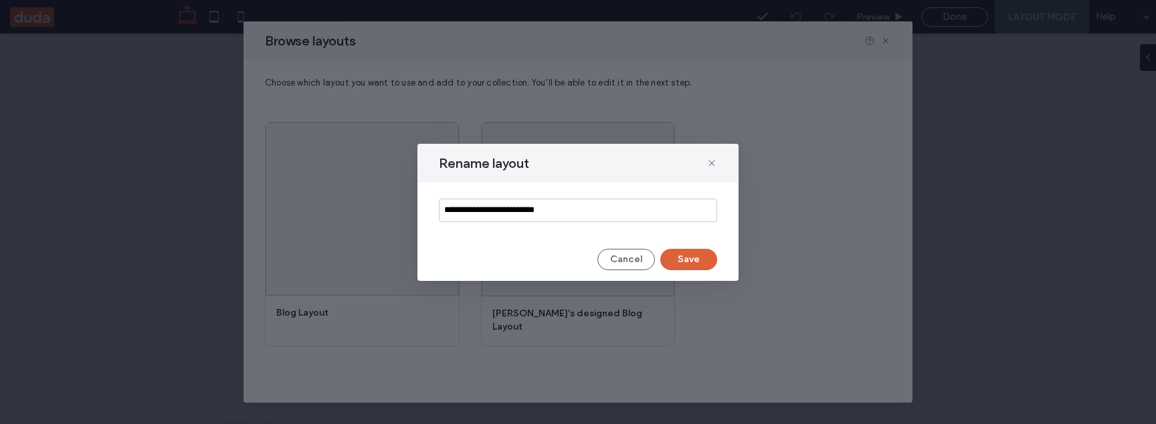
click at [693, 252] on button "Save" at bounding box center [688, 259] width 57 height 21
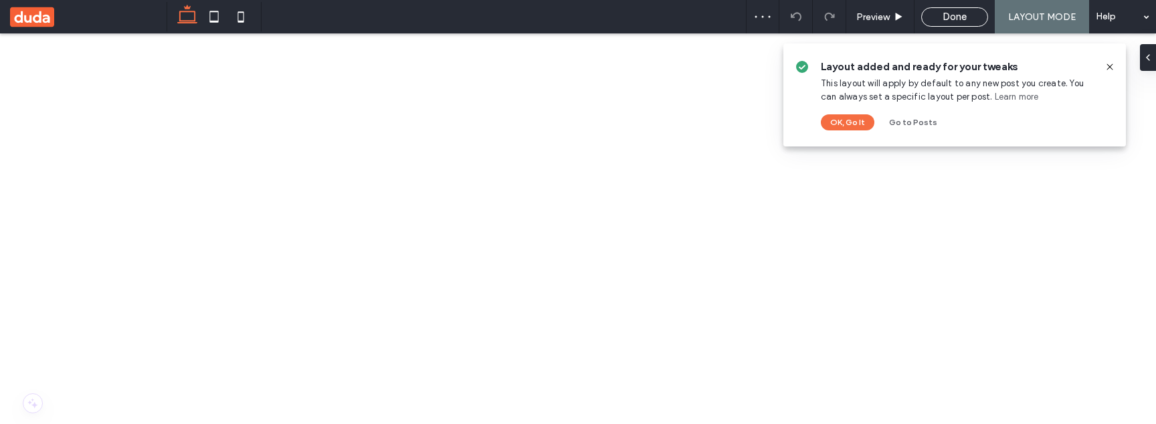
click at [885, 66] on span "Layout added and ready for your tweaks" at bounding box center [957, 67] width 273 height 15
copy span "Layout added and ready for your tweaks"
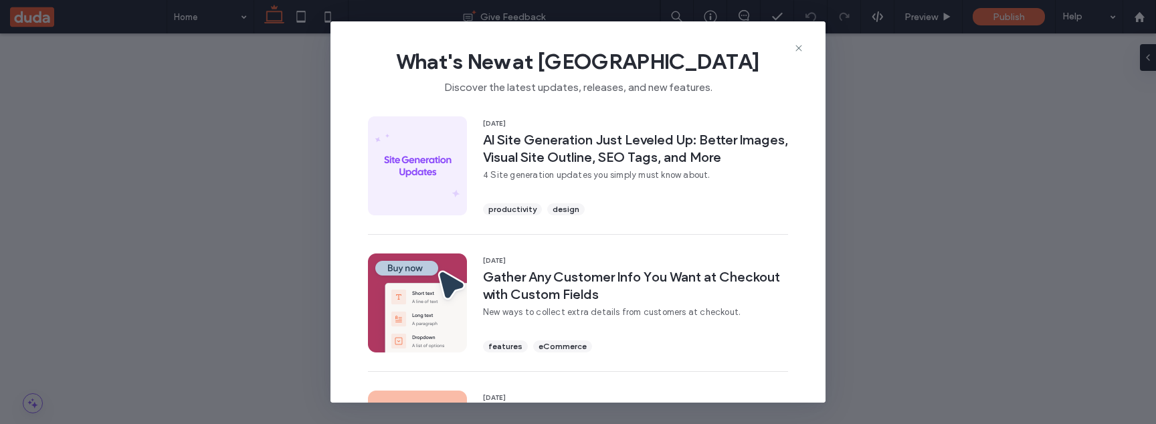
click at [797, 53] on span "What's New at [GEOGRAPHIC_DATA]" at bounding box center [578, 61] width 452 height 27
click at [797, 48] on icon at bounding box center [798, 48] width 11 height 11
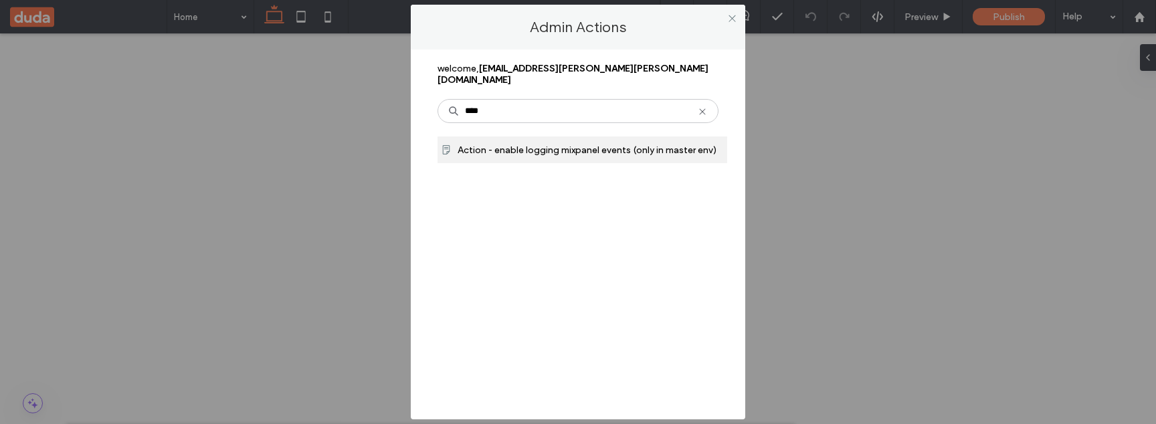
type input "****"
click at [495, 136] on div "Action - enable logging mixpanel events (only in master env)" at bounding box center [582, 149] width 290 height 27
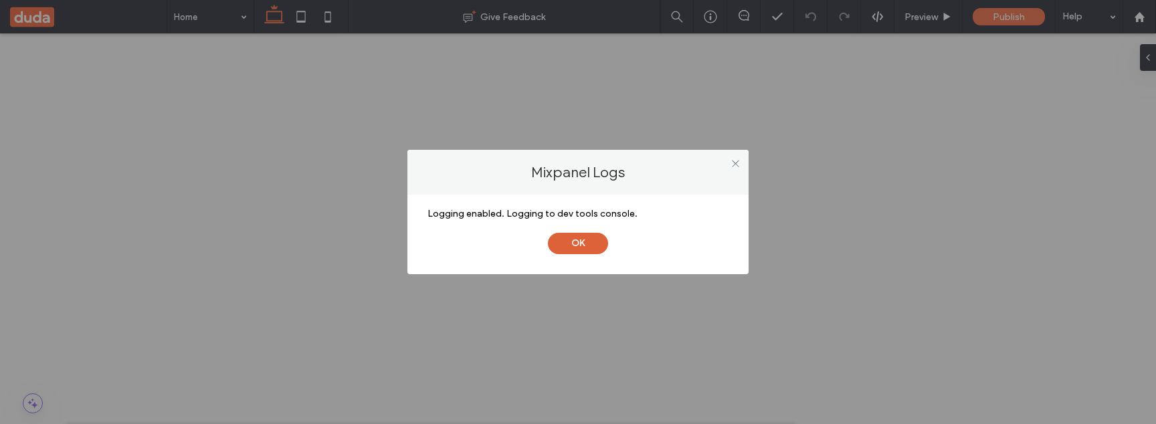
click at [565, 238] on button "OK" at bounding box center [578, 243] width 60 height 21
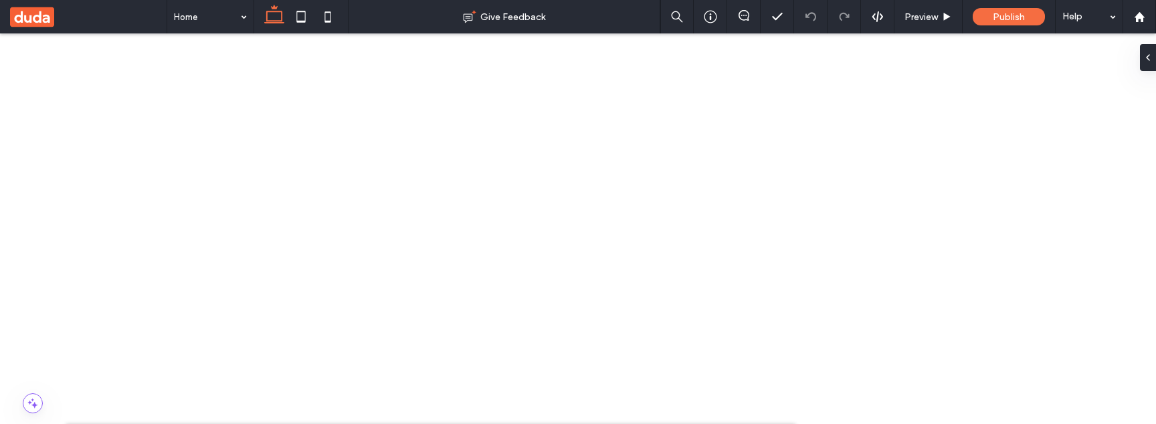
scroll to position [820, 0]
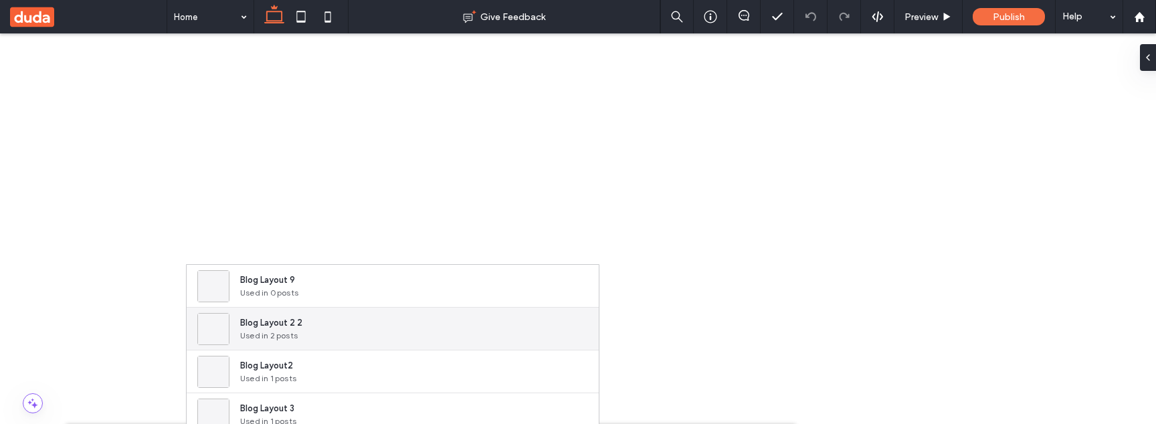
click at [464, 321] on div "Blog Layout 2 2 Used in 2 posts" at bounding box center [393, 329] width 412 height 43
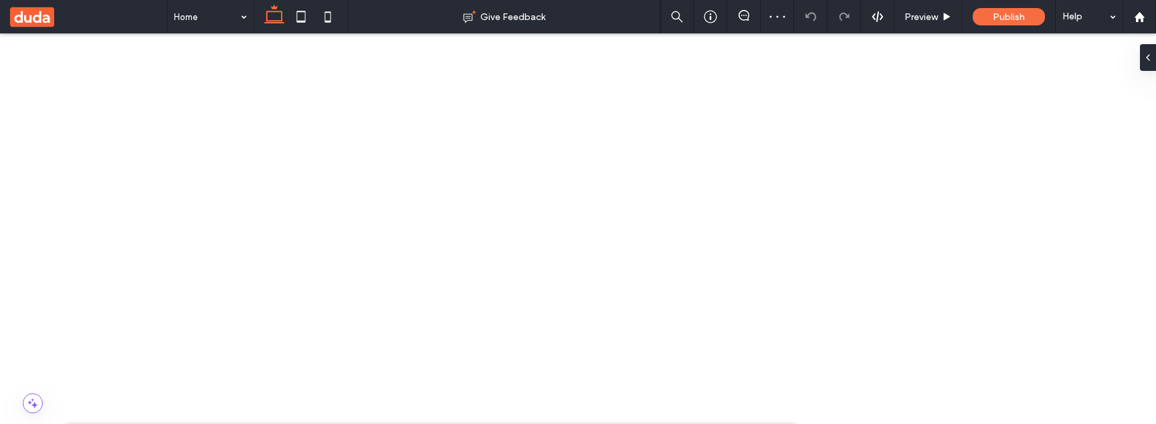
scroll to position [0, 0]
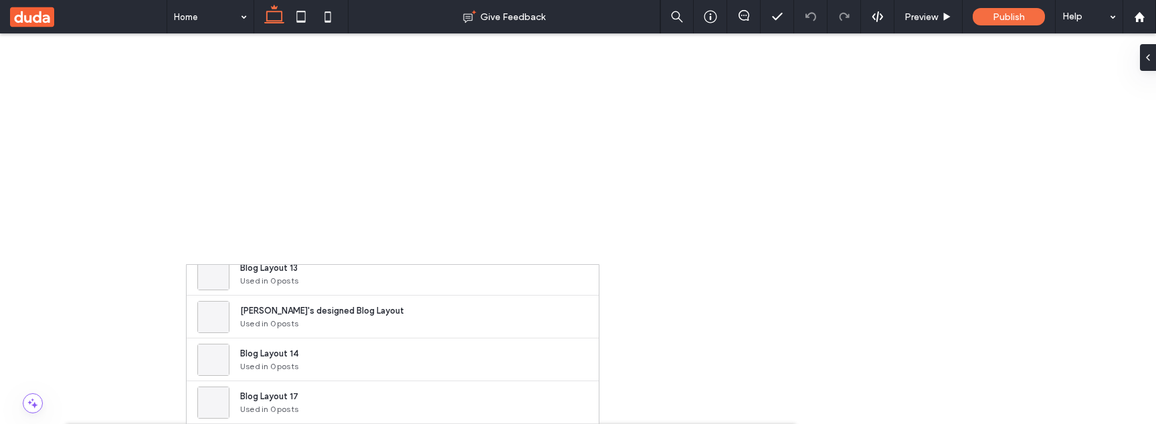
scroll to position [737, 0]
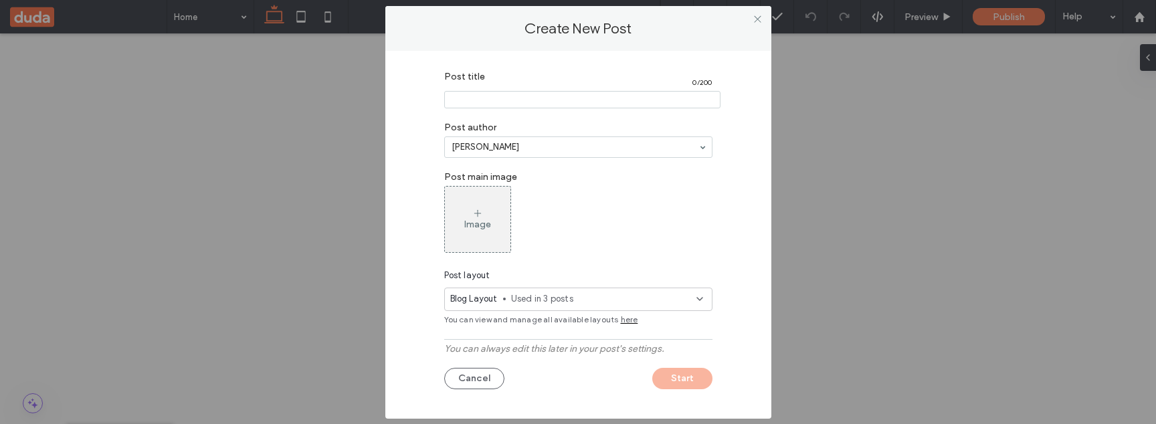
click at [570, 101] on input "Post title" at bounding box center [582, 99] width 276 height 17
type input "**********"
click at [581, 292] on span "Used in 3 posts" at bounding box center [603, 298] width 185 height 13
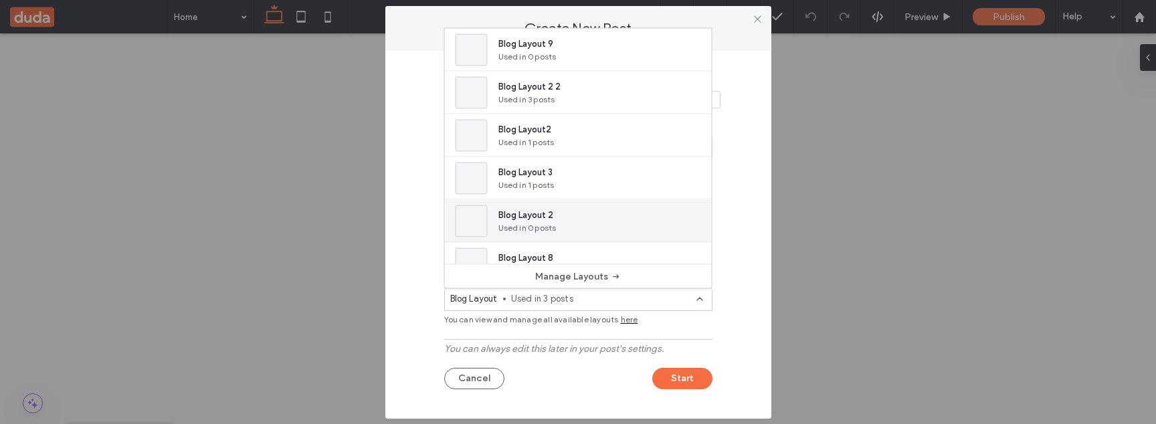
click at [599, 202] on div "Blog Layout 2 Used in 0 posts" at bounding box center [578, 221] width 267 height 43
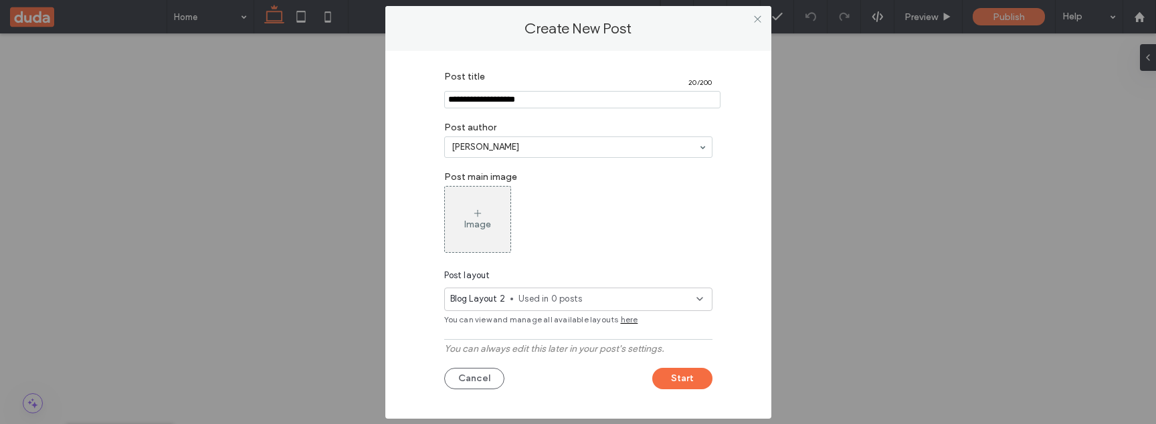
click at [617, 296] on span "Used in 0 posts" at bounding box center [606, 298] width 177 height 13
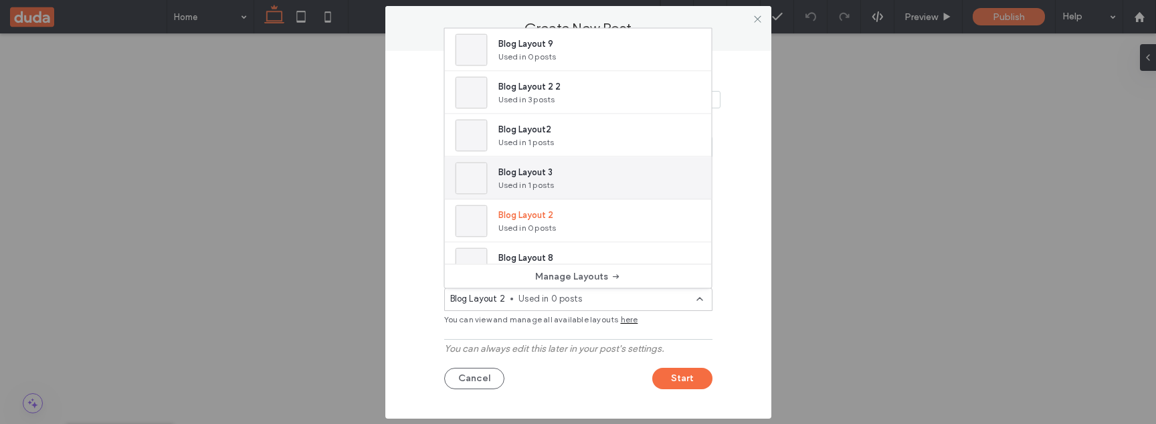
click at [603, 189] on div "Blog Layout 3 Used in 1 posts" at bounding box center [578, 178] width 267 height 43
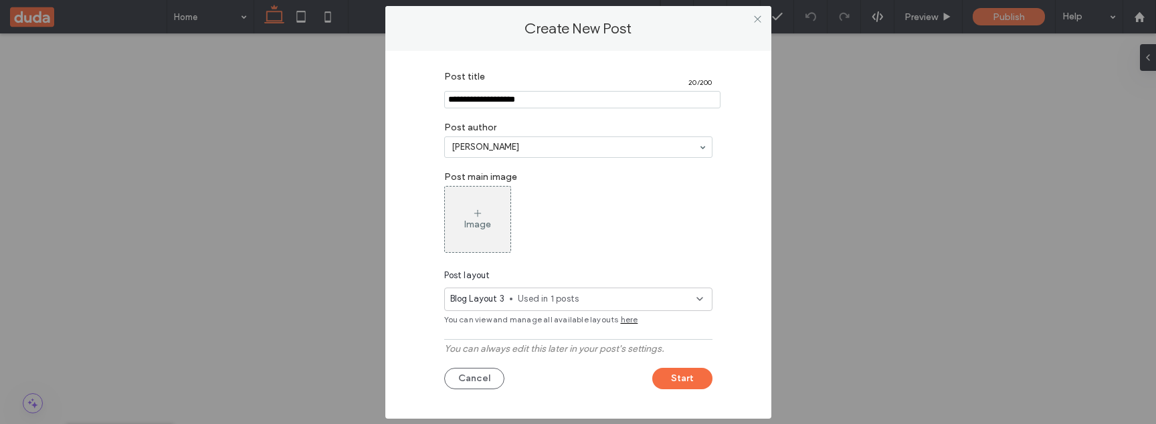
click at [590, 298] on span "Used in 1 posts" at bounding box center [607, 298] width 178 height 13
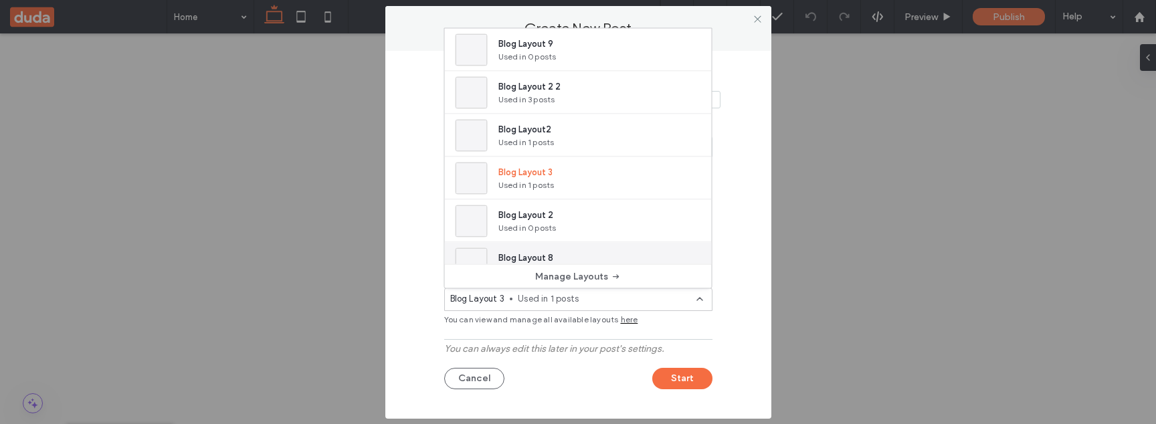
click at [584, 249] on div "Blog Layout 8 Used in 0 posts" at bounding box center [578, 264] width 267 height 43
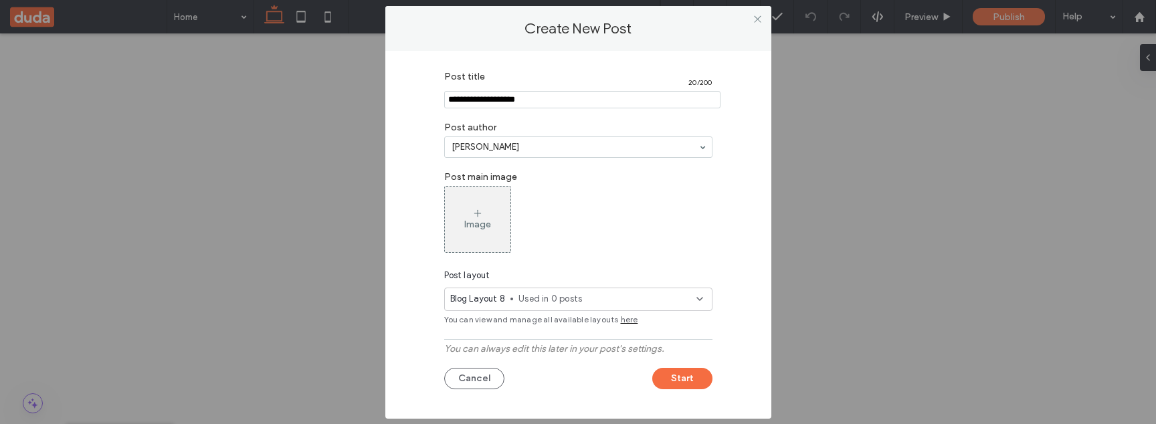
click at [570, 308] on div "Blog Layout 8 Used in 0 posts" at bounding box center [578, 299] width 268 height 23
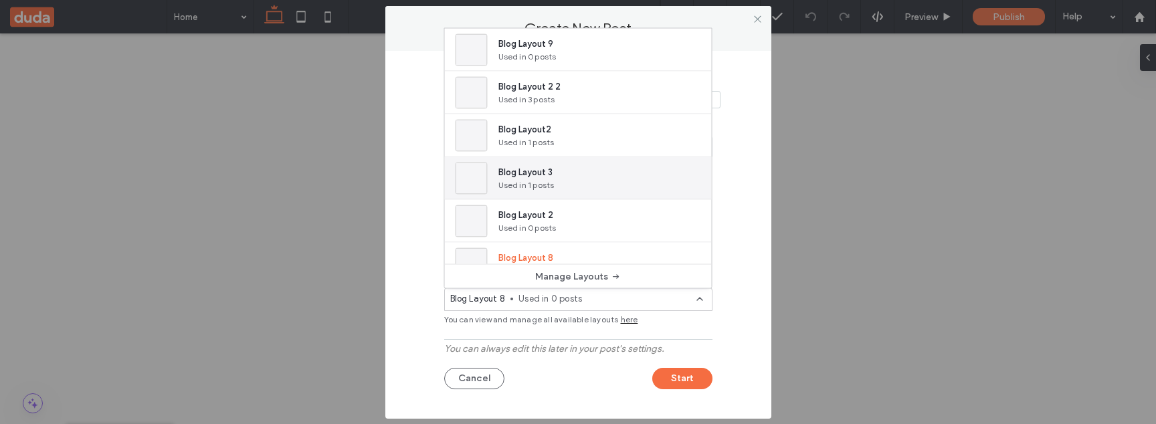
click at [594, 158] on div "Blog Layout 3 Used in 1 posts" at bounding box center [578, 178] width 267 height 43
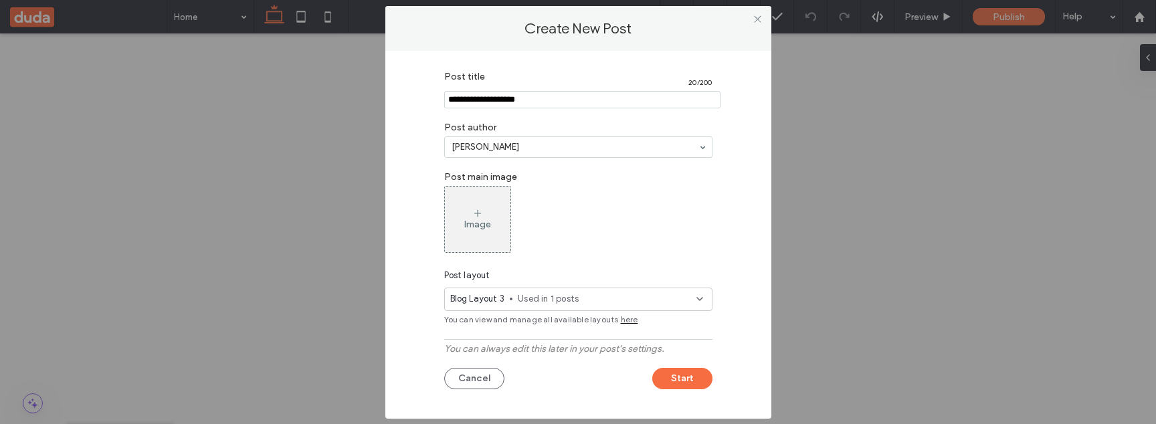
click at [574, 300] on span "Used in 1 posts" at bounding box center [607, 298] width 178 height 13
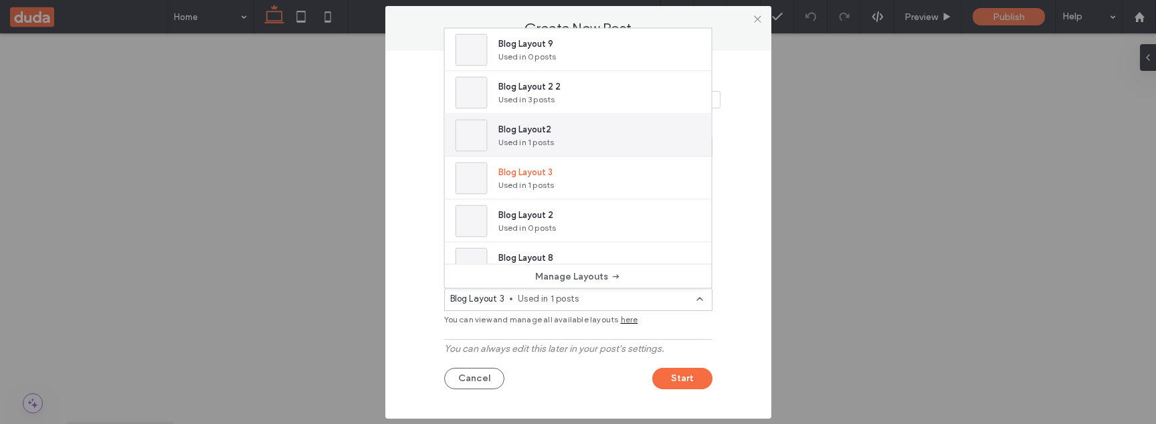
click at [599, 143] on div "Blog Layout2 Used in 1 posts" at bounding box center [578, 135] width 267 height 43
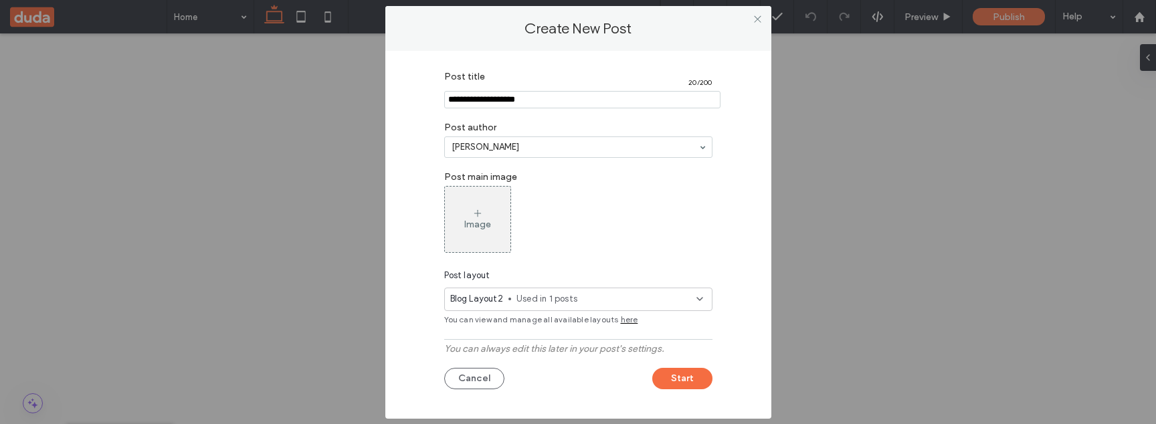
click at [576, 296] on span "Used in 1 posts" at bounding box center [606, 298] width 180 height 13
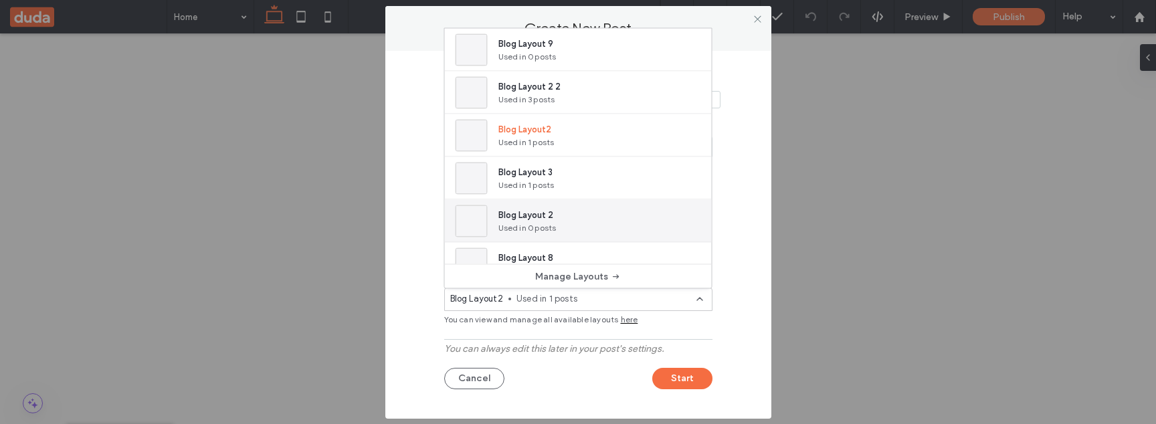
click at [574, 226] on div "Blog Layout 2 Used in 0 posts" at bounding box center [578, 221] width 267 height 43
